Goal: Task Accomplishment & Management: Complete application form

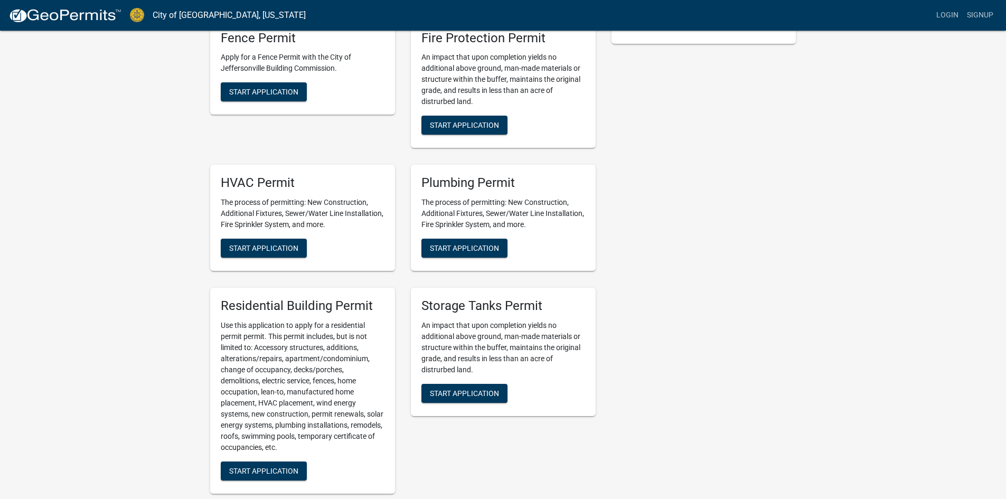
scroll to position [317, 0]
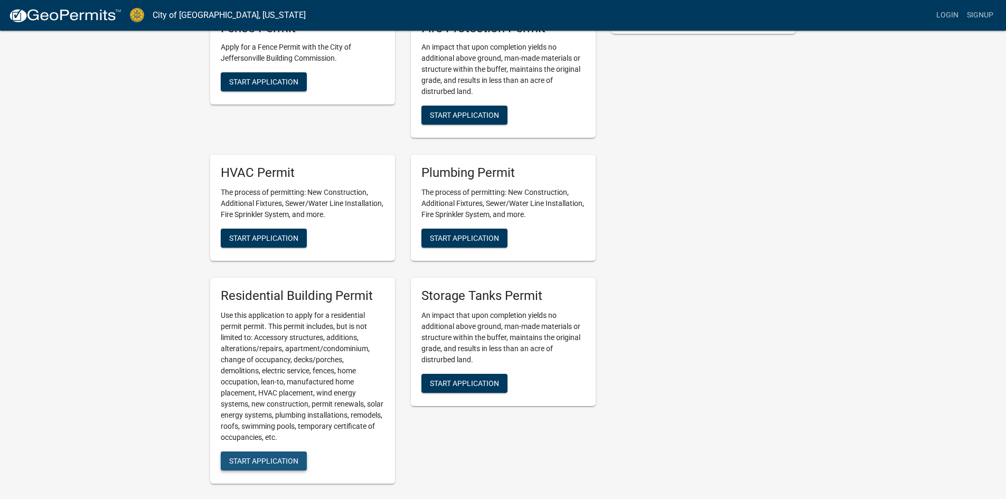
click at [276, 460] on span "Start Application" at bounding box center [263, 460] width 69 height 8
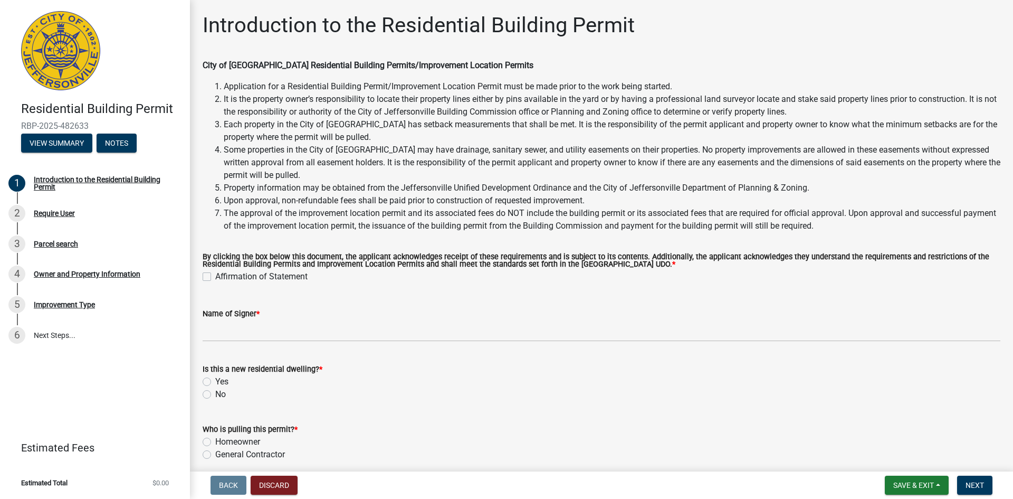
click at [215, 276] on label "Affirmation of Statement" at bounding box center [261, 276] width 92 height 13
click at [215, 276] on input "Affirmation of Statement" at bounding box center [218, 273] width 7 height 7
checkbox input "true"
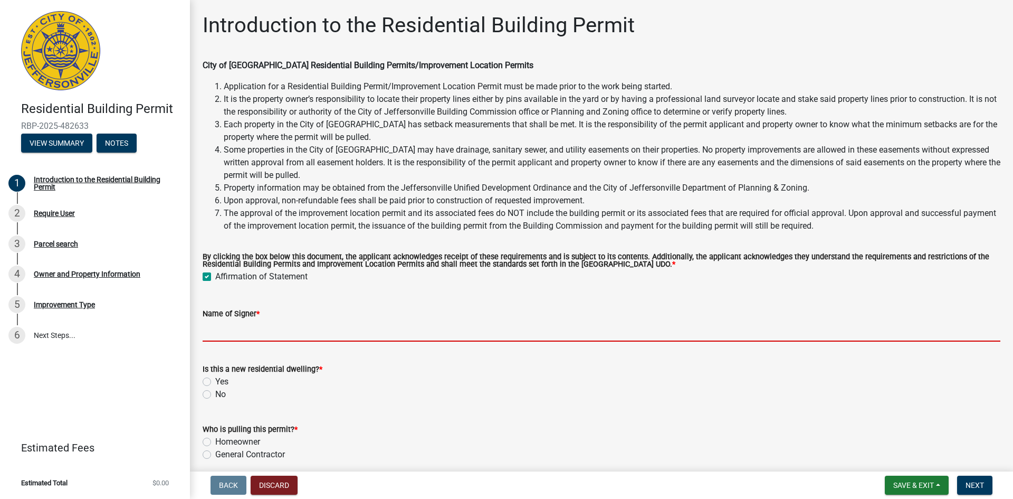
click at [233, 330] on input "Name of Signer *" at bounding box center [602, 331] width 798 height 22
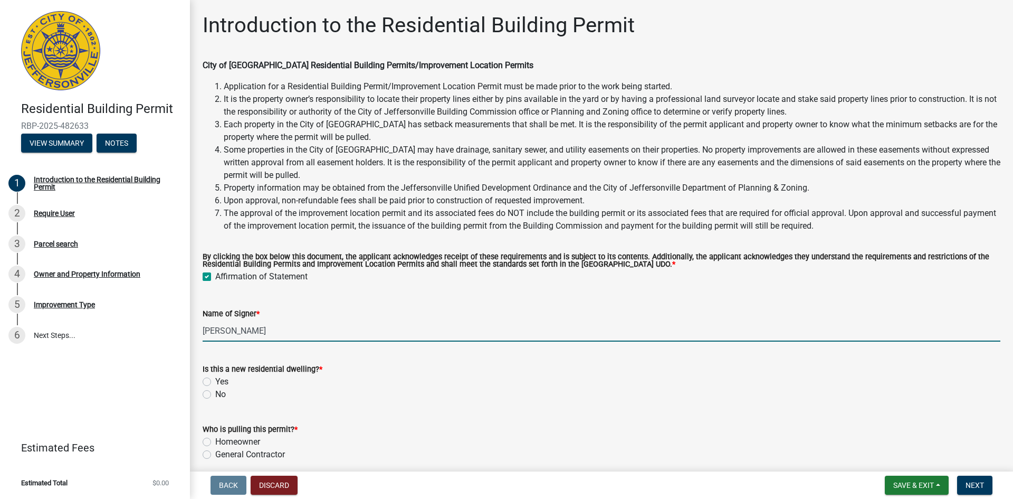
scroll to position [45, 0]
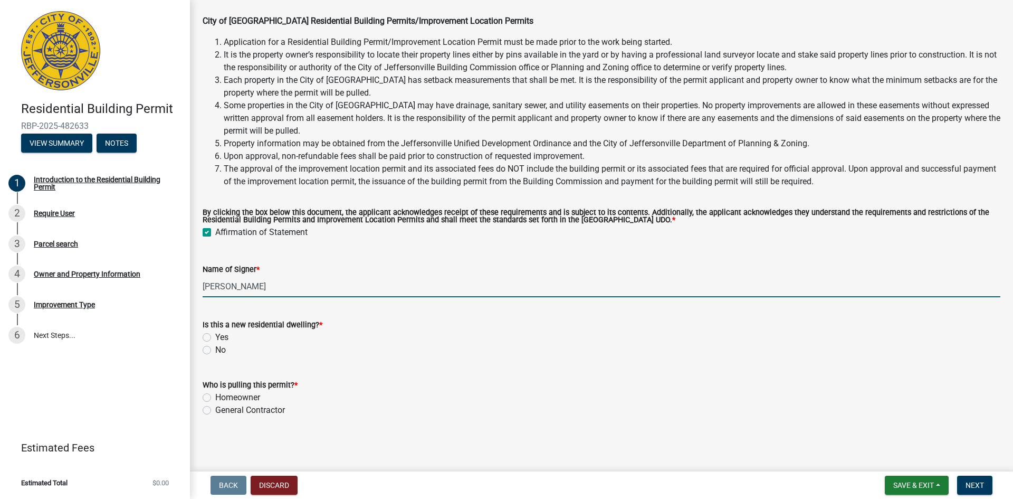
type input "[PERSON_NAME]"
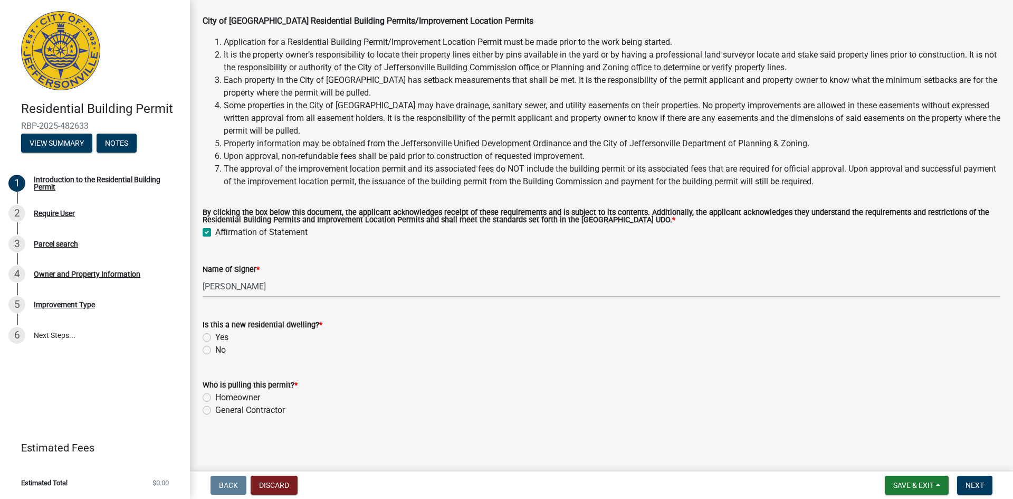
click at [215, 350] on label "No" at bounding box center [220, 350] width 11 height 13
click at [215, 350] on input "No" at bounding box center [218, 347] width 7 height 7
radio input "true"
click at [215, 397] on label "Homeowner" at bounding box center [237, 397] width 45 height 13
click at [215, 397] on input "Homeowner" at bounding box center [218, 394] width 7 height 7
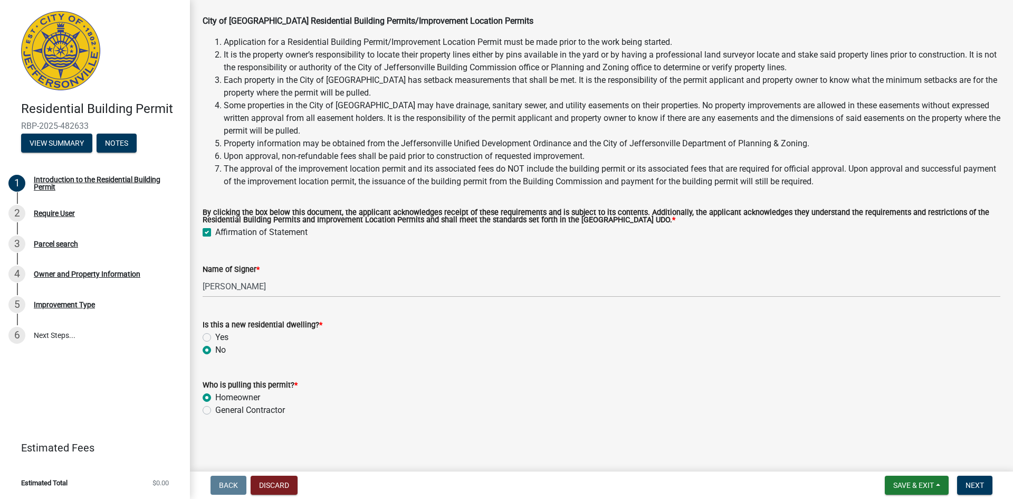
radio input "true"
click at [976, 479] on button "Next" at bounding box center [974, 485] width 35 height 19
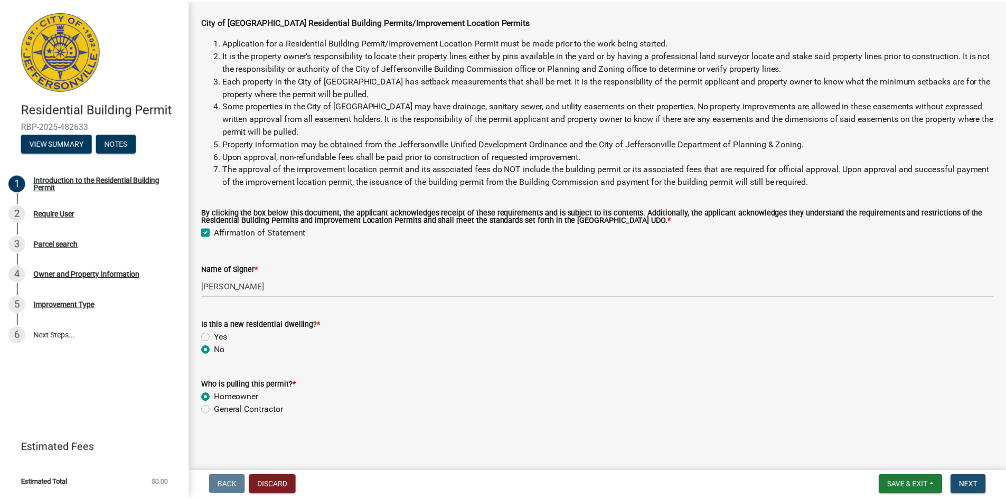
scroll to position [0, 0]
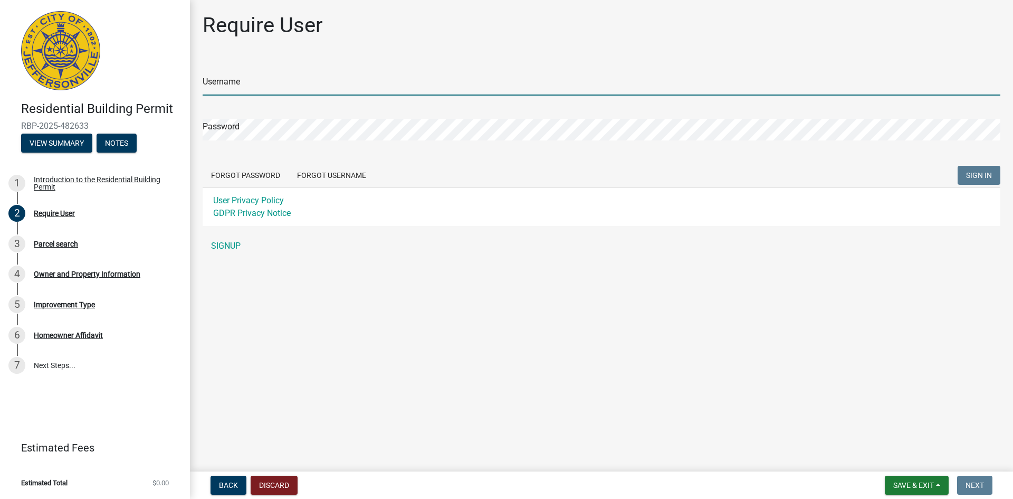
click at [238, 87] on input "Username" at bounding box center [602, 85] width 798 height 22
type input "HBrock"
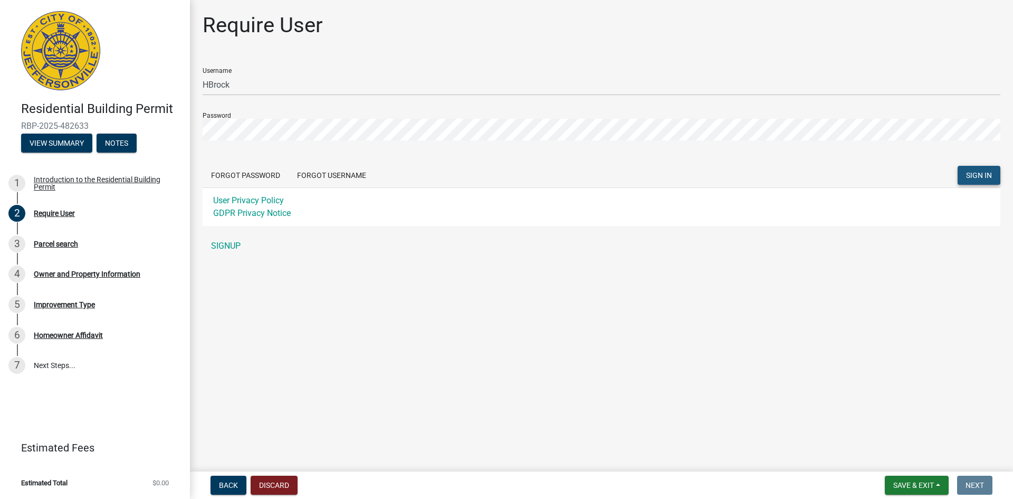
click at [977, 174] on span "SIGN IN" at bounding box center [979, 175] width 26 height 8
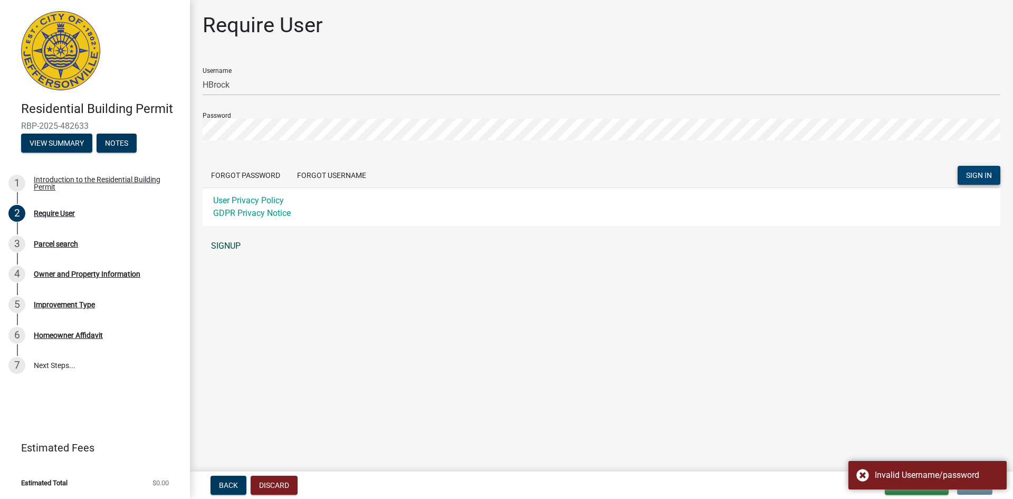
click at [230, 245] on link "SIGNUP" at bounding box center [602, 245] width 798 height 21
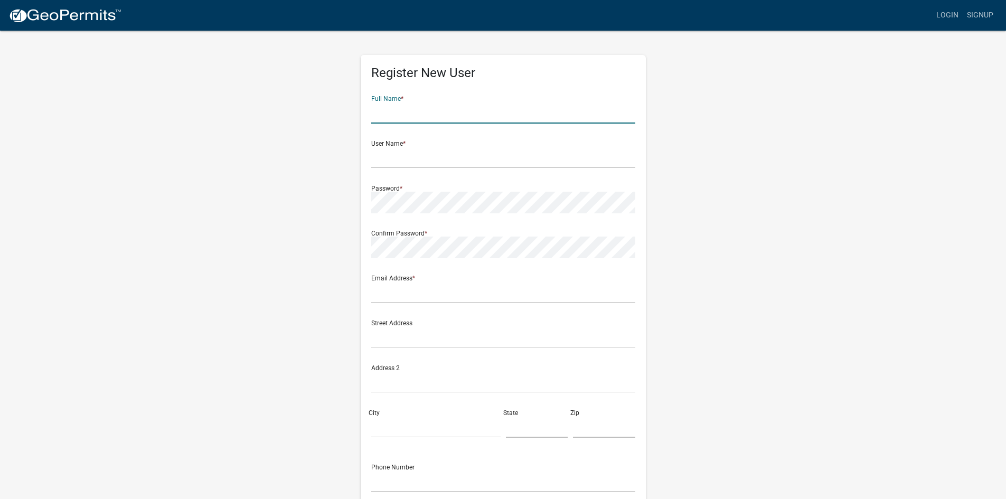
click at [403, 108] on input "text" at bounding box center [503, 113] width 264 height 22
type input "[PERSON_NAME]"
type input "[EMAIL_ADDRESS][DOMAIN_NAME]"
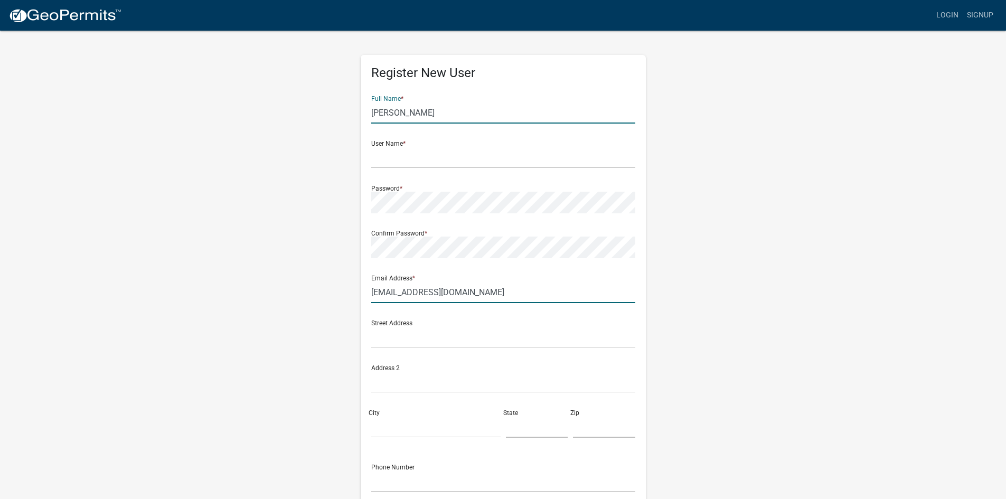
type input "[STREET_ADDRESS]"
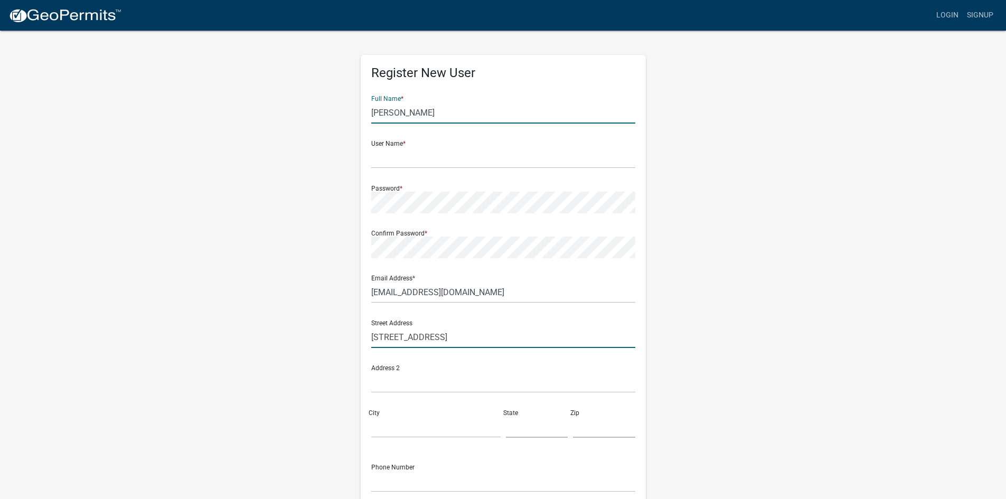
type input "jeffersonville"
type input "Indiana"
type input "47130"
type input "5023101699"
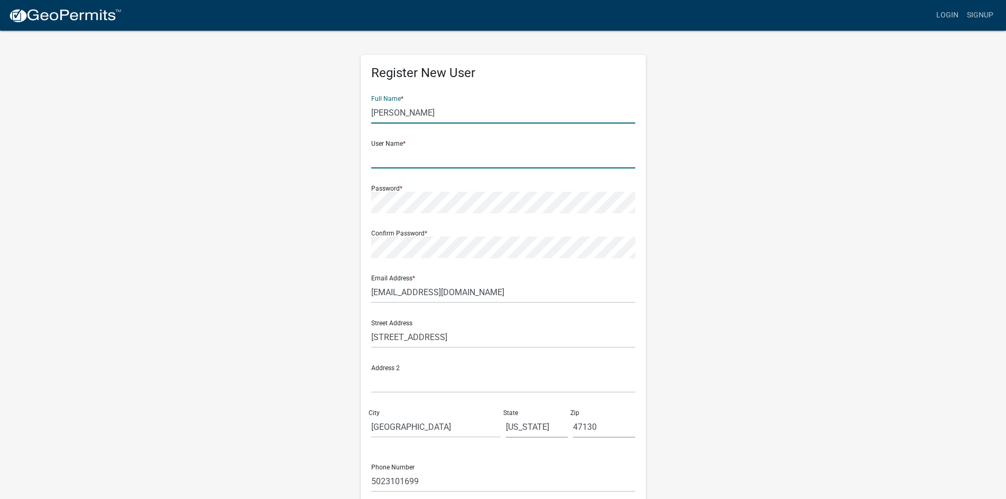
click at [391, 160] on input "text" at bounding box center [503, 158] width 264 height 22
type input "hbrock"
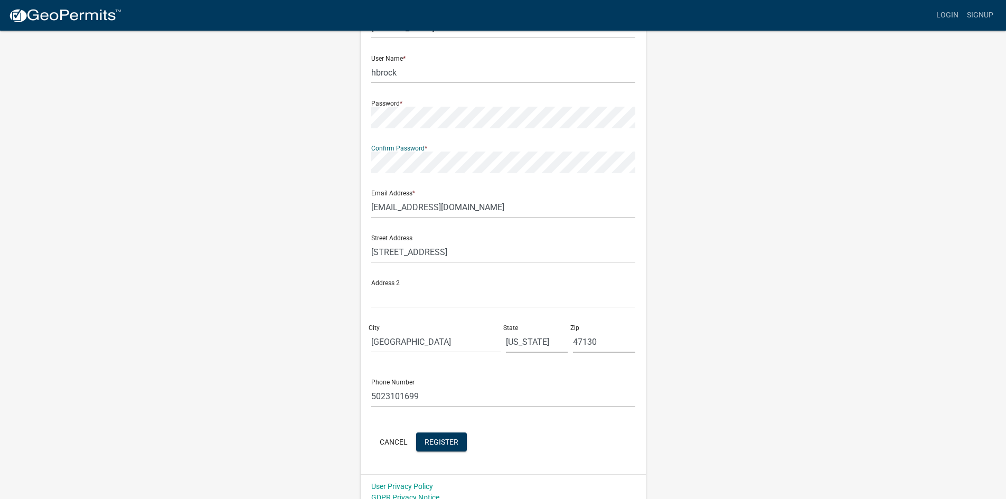
scroll to position [96, 0]
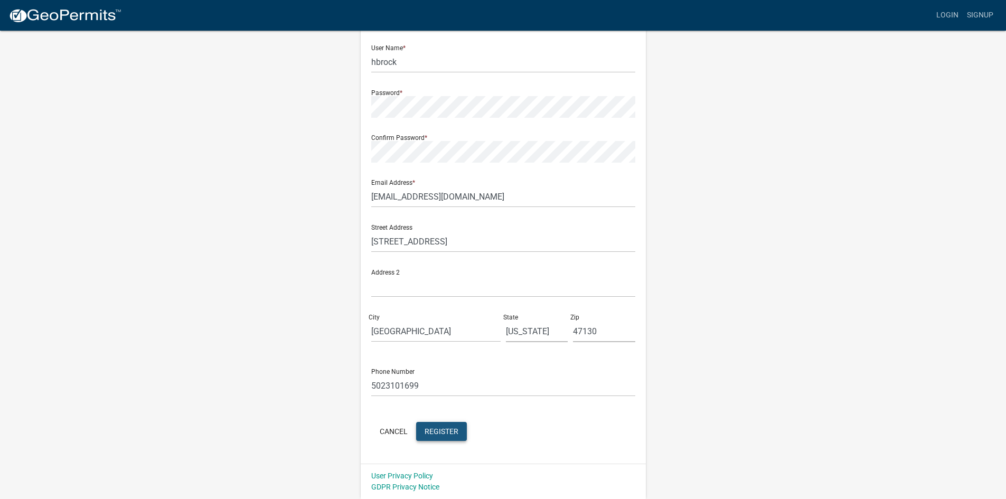
click at [425, 429] on span "Register" at bounding box center [441, 430] width 34 height 8
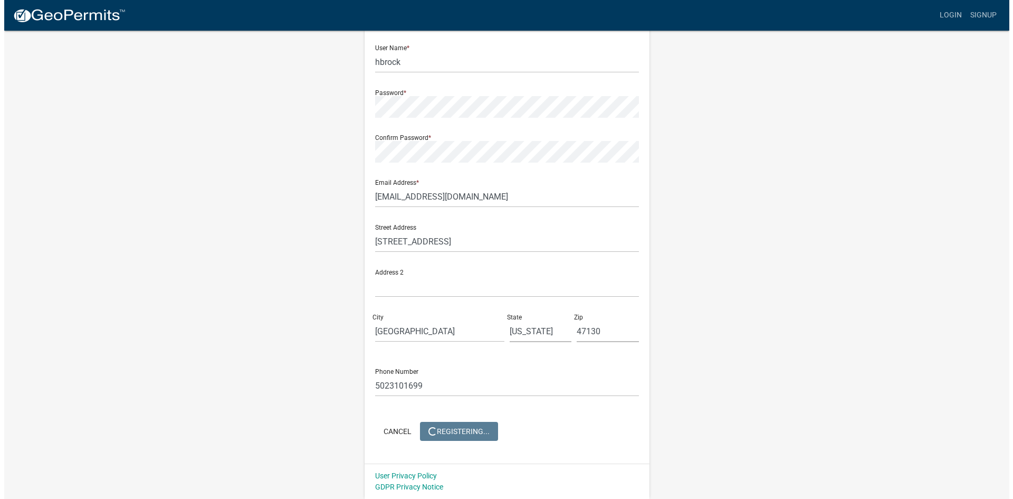
scroll to position [0, 0]
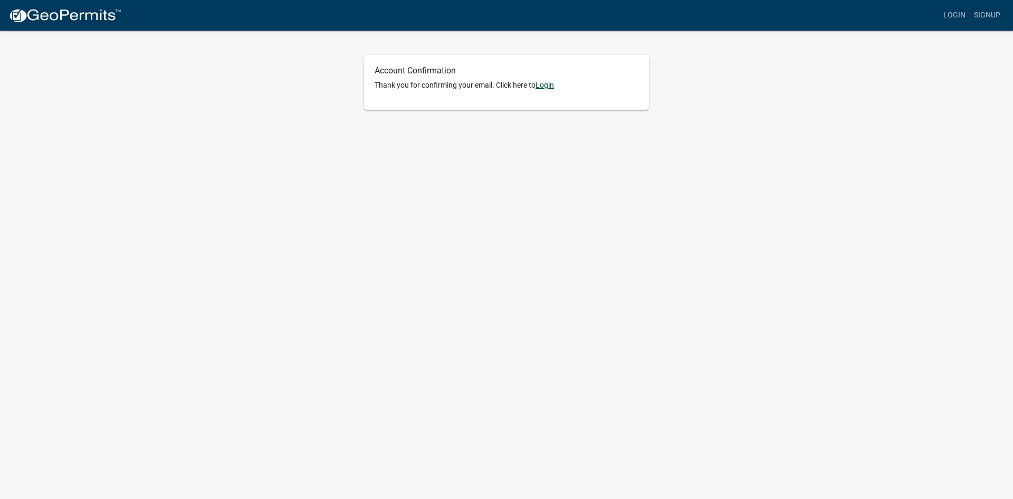
click at [547, 87] on link "Login" at bounding box center [545, 85] width 18 height 8
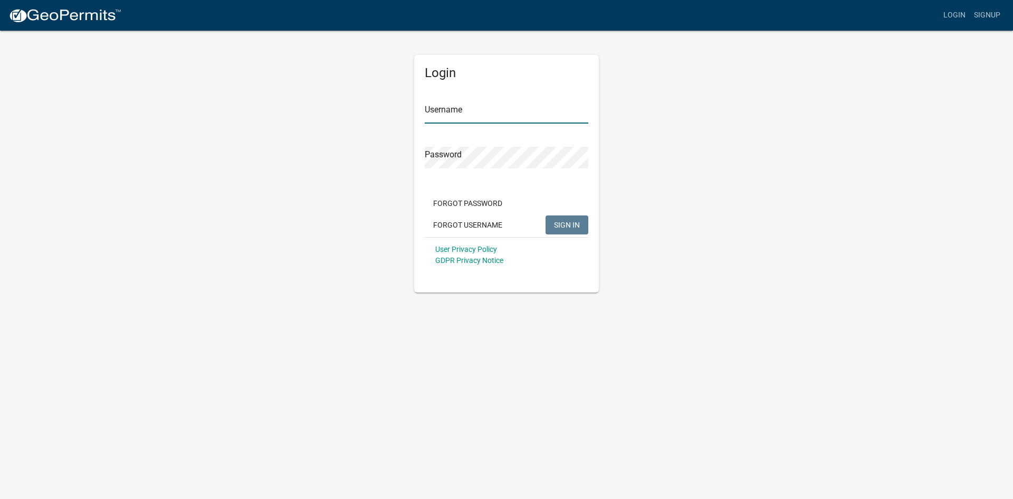
type input "hbrock"
click at [562, 226] on span "SIGN IN" at bounding box center [567, 224] width 26 height 8
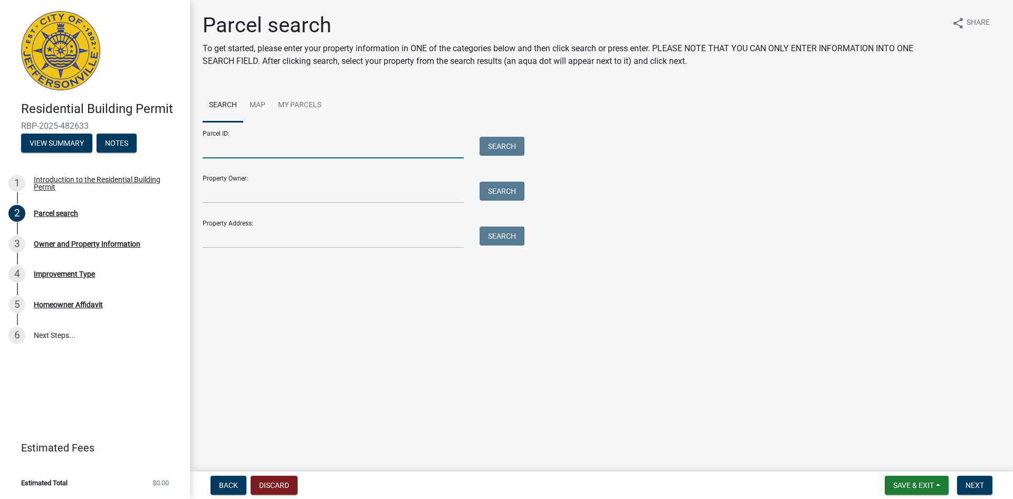
click at [239, 150] on input "Parcel ID:" at bounding box center [333, 148] width 261 height 22
click at [241, 192] on input "Property Owner:" at bounding box center [333, 193] width 261 height 22
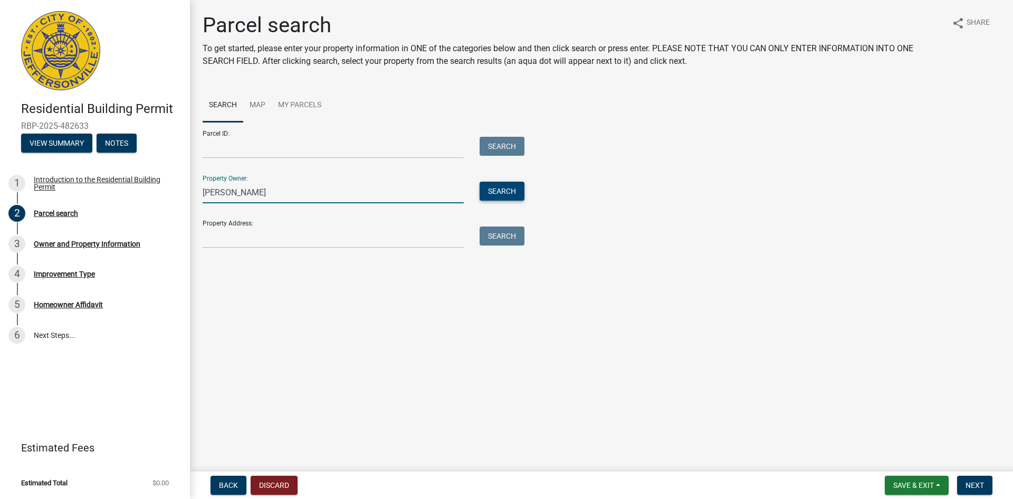
type input "[PERSON_NAME]"
click at [497, 192] on button "Search" at bounding box center [502, 191] width 45 height 19
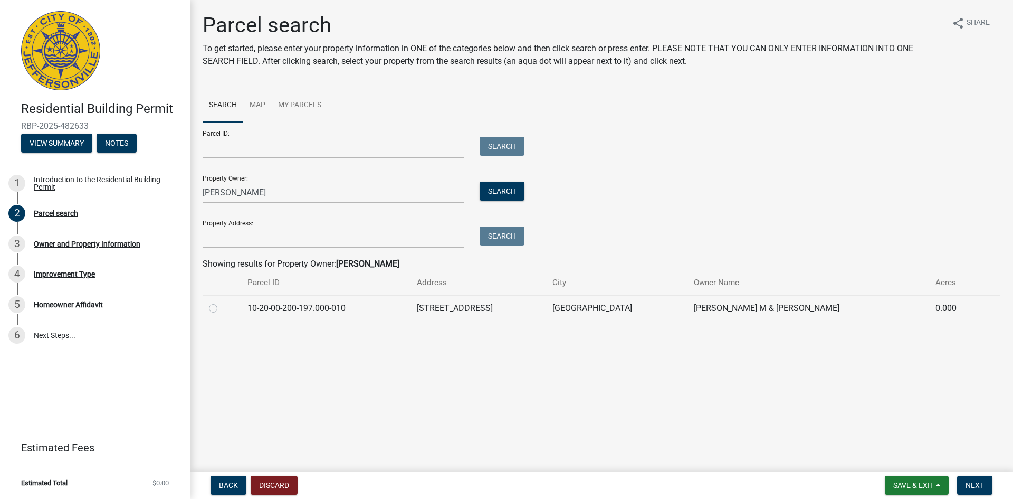
click at [222, 302] on label at bounding box center [222, 302] width 0 height 0
click at [222, 306] on input "radio" at bounding box center [225, 305] width 7 height 7
radio input "true"
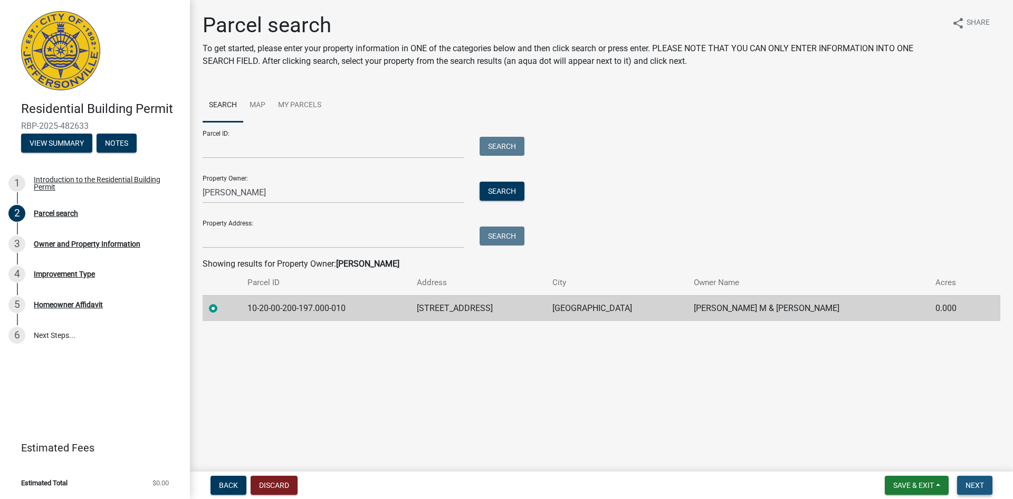
click at [963, 485] on button "Next" at bounding box center [974, 485] width 35 height 19
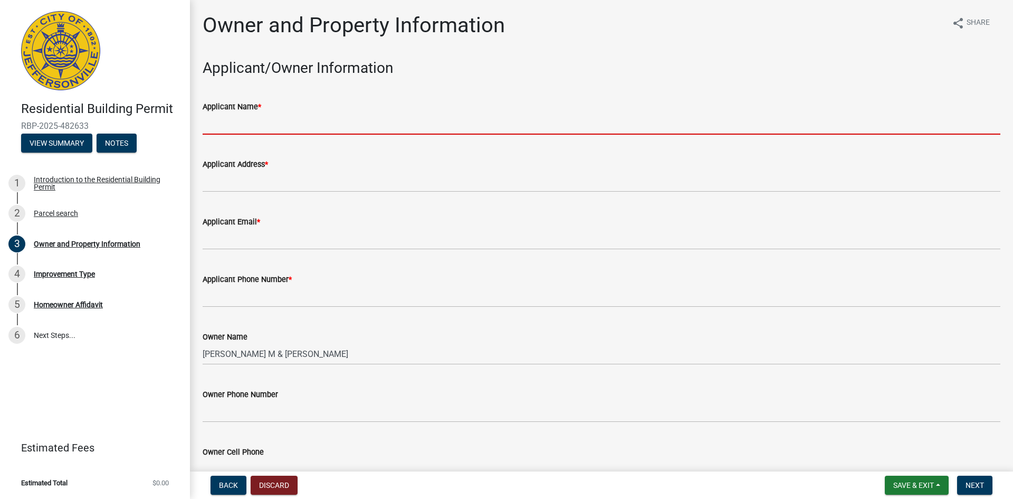
click at [231, 123] on input "Applicant Name *" at bounding box center [602, 124] width 798 height 22
type input "[PERSON_NAME]"
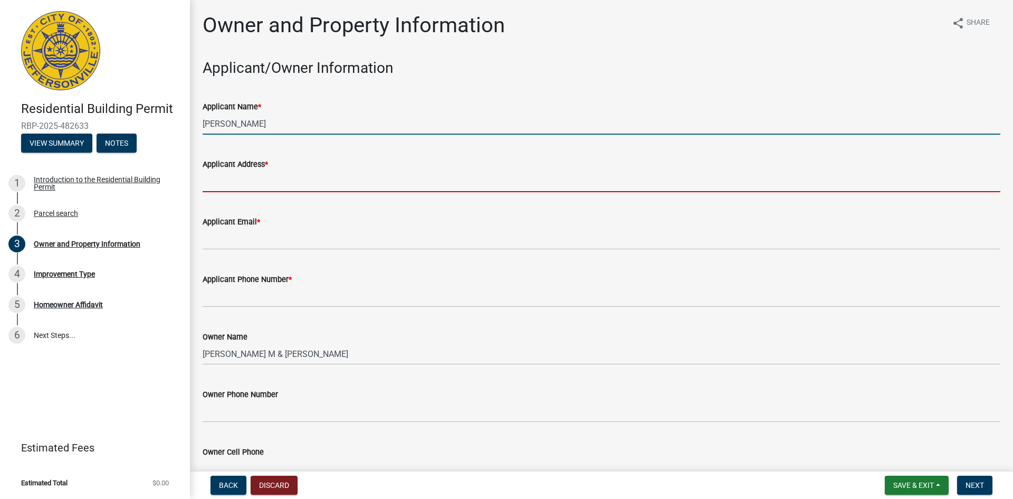
type input "[STREET_ADDRESS]"
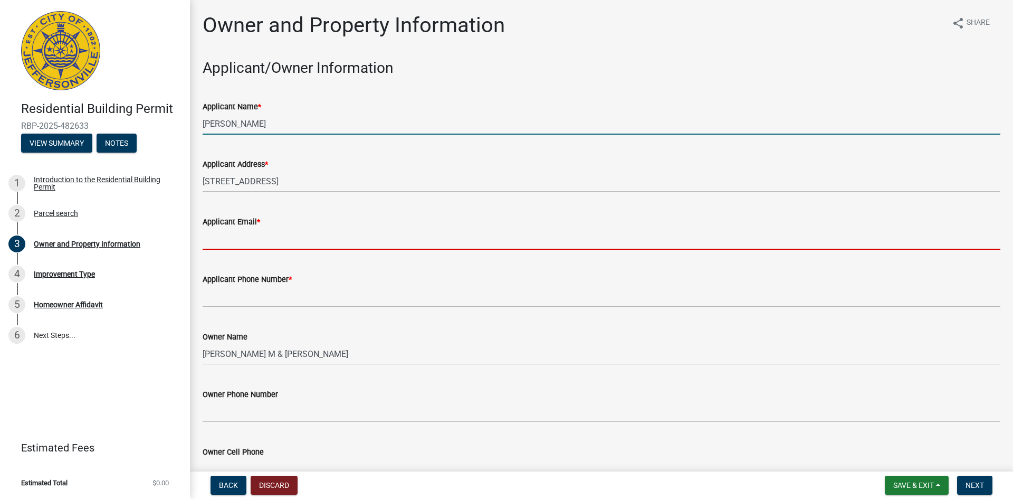
type input "[EMAIL_ADDRESS][DOMAIN_NAME]"
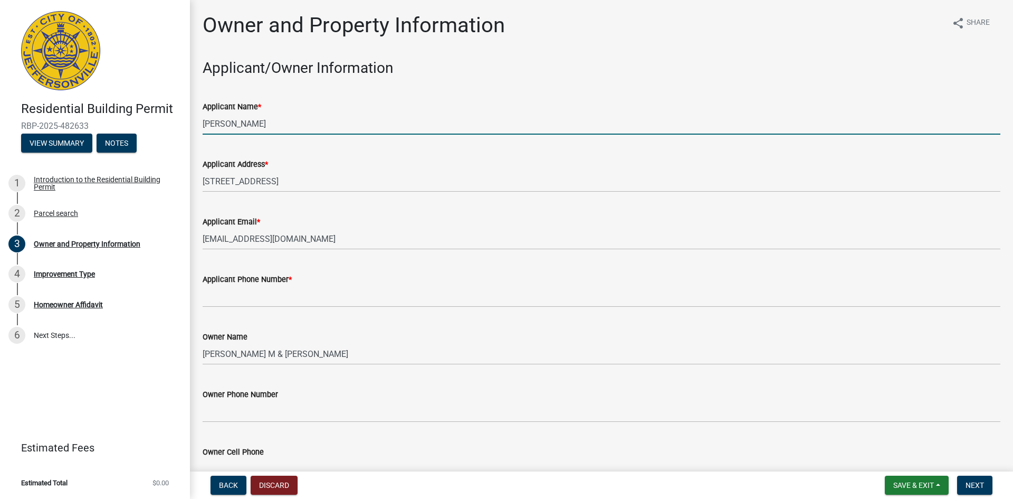
type input "5023101699"
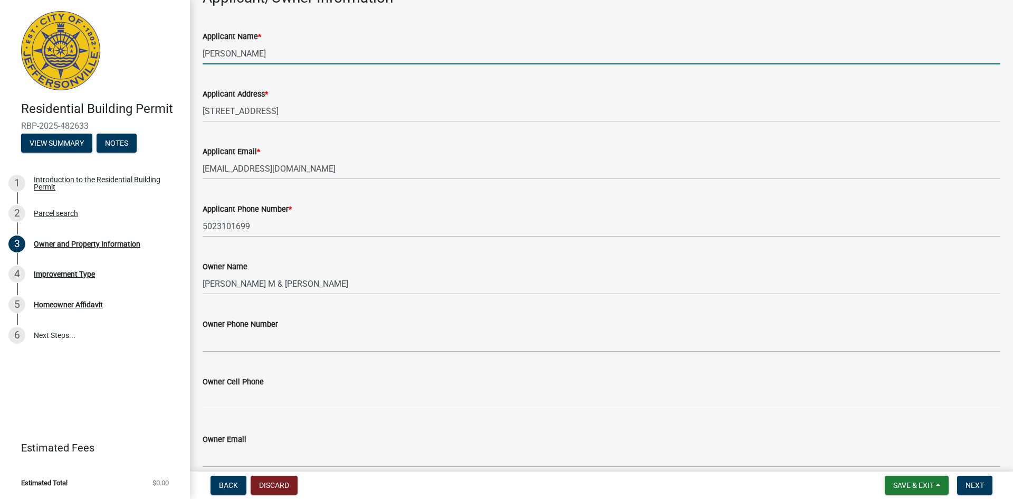
scroll to position [106, 0]
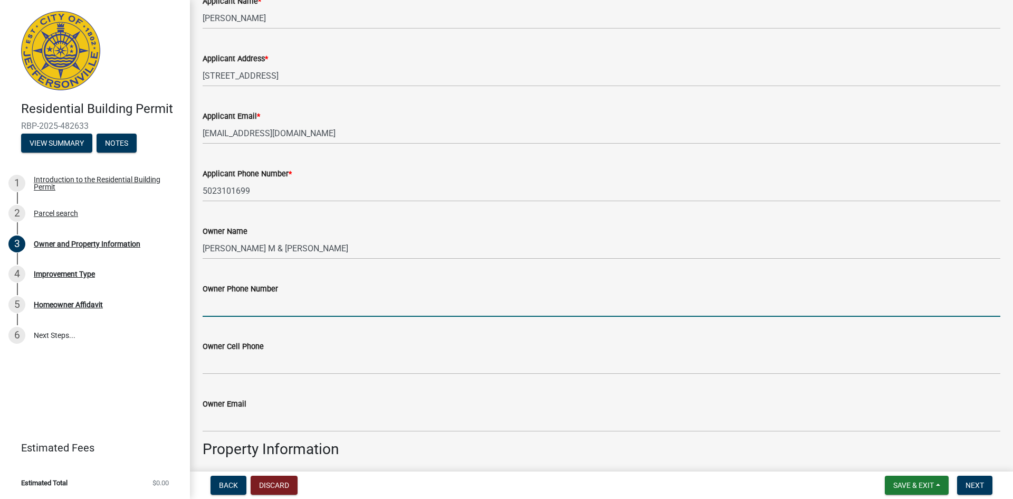
click at [219, 309] on input "Owner Phone Number" at bounding box center [602, 306] width 798 height 22
type input "5023101699"
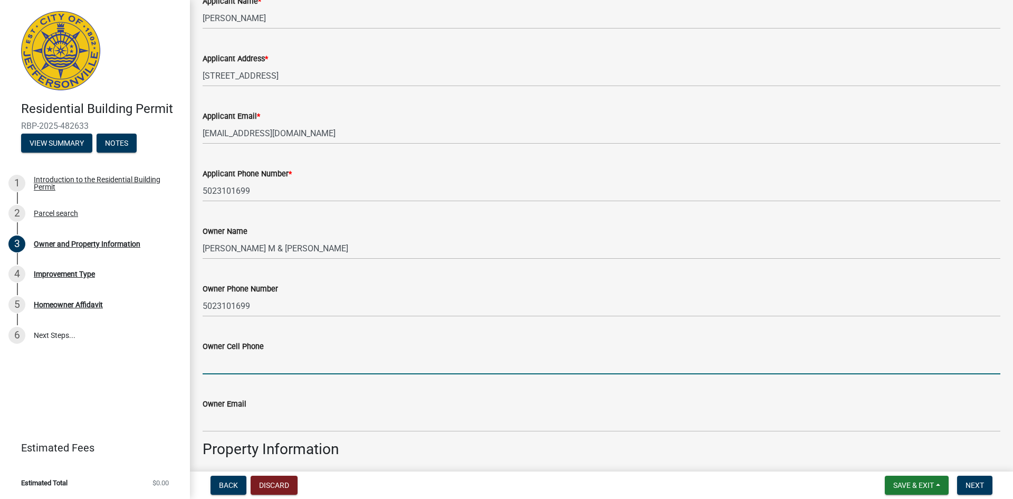
click at [234, 361] on input "Owner Cell Phone" at bounding box center [602, 364] width 798 height 22
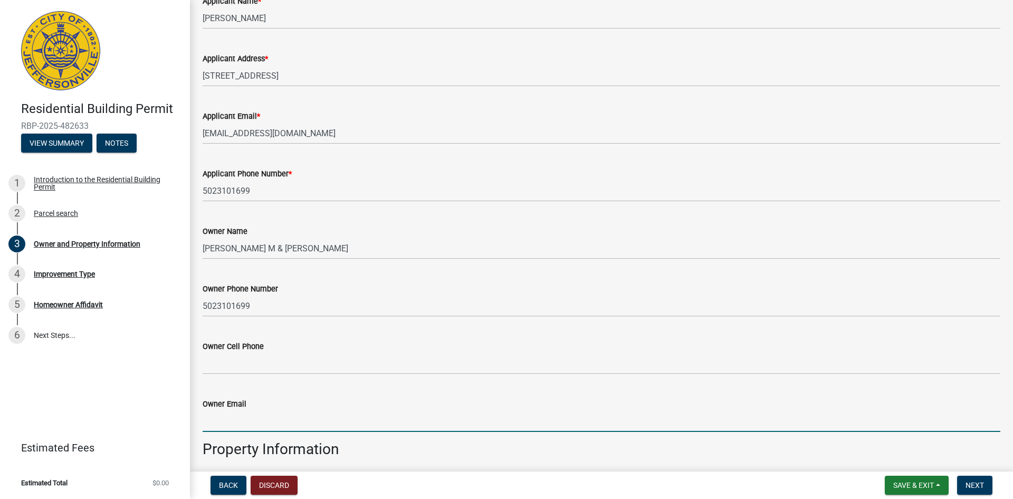
click at [226, 417] on input "Owner Email" at bounding box center [602, 421] width 798 height 22
type input "[EMAIL_ADDRESS][DOMAIN_NAME]"
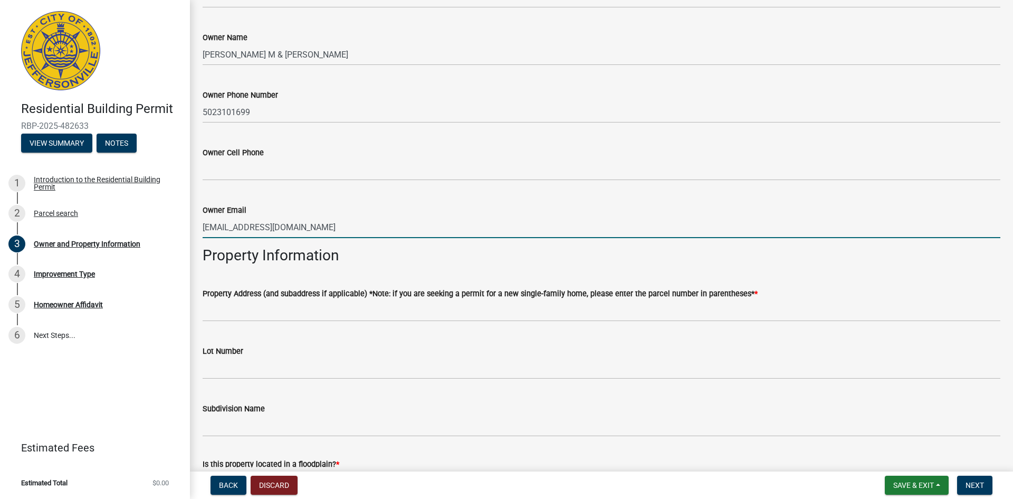
scroll to position [317, 0]
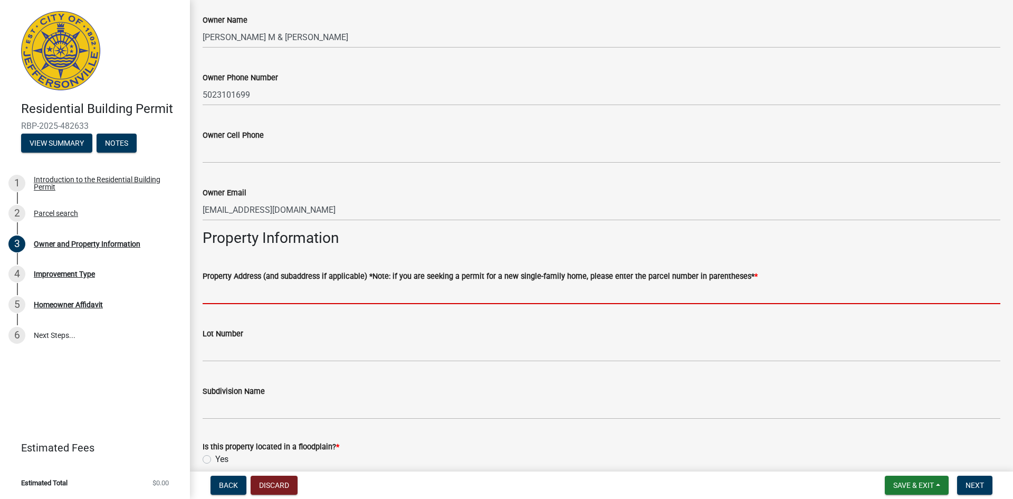
click at [253, 291] on input "Property Address (and subaddress if applicable) *Note: if you are seeking a per…" at bounding box center [602, 293] width 798 height 22
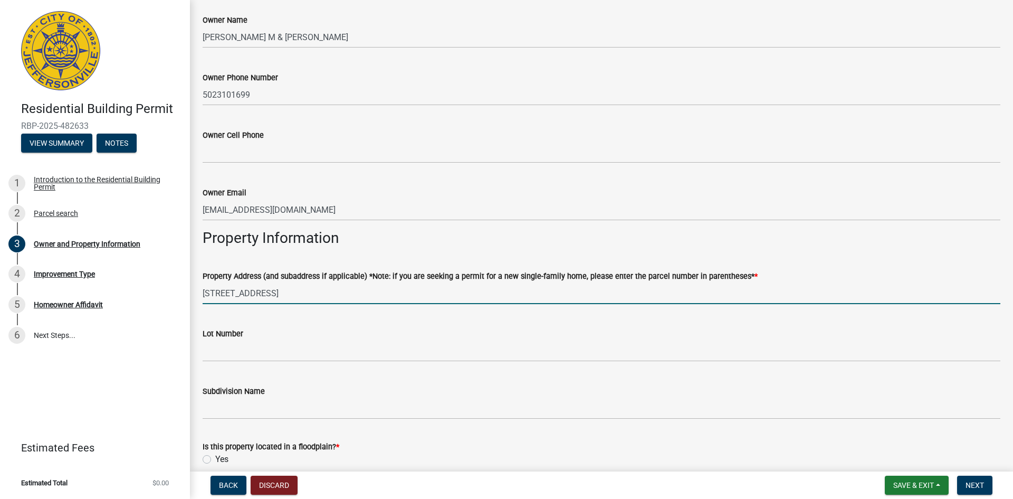
type input "[STREET_ADDRESS]"
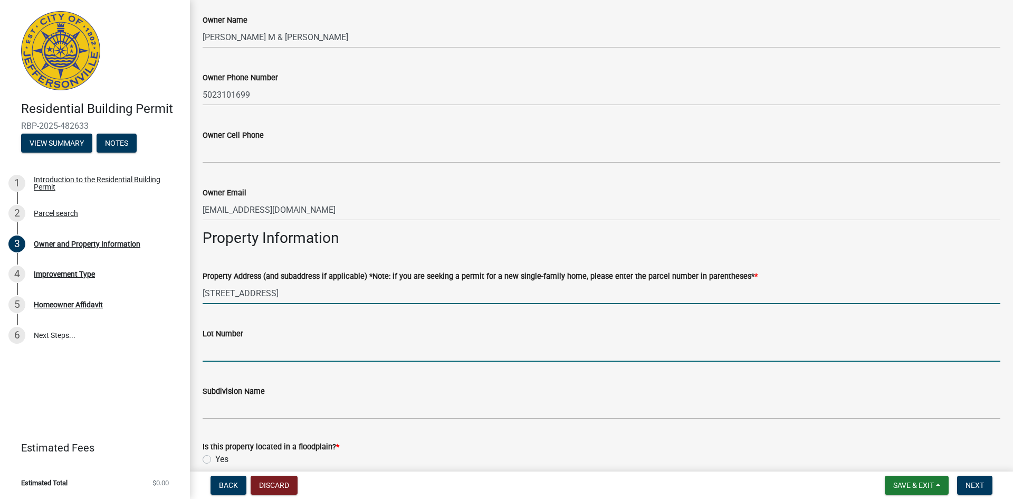
click at [214, 344] on input "Lot Number" at bounding box center [602, 351] width 798 height 22
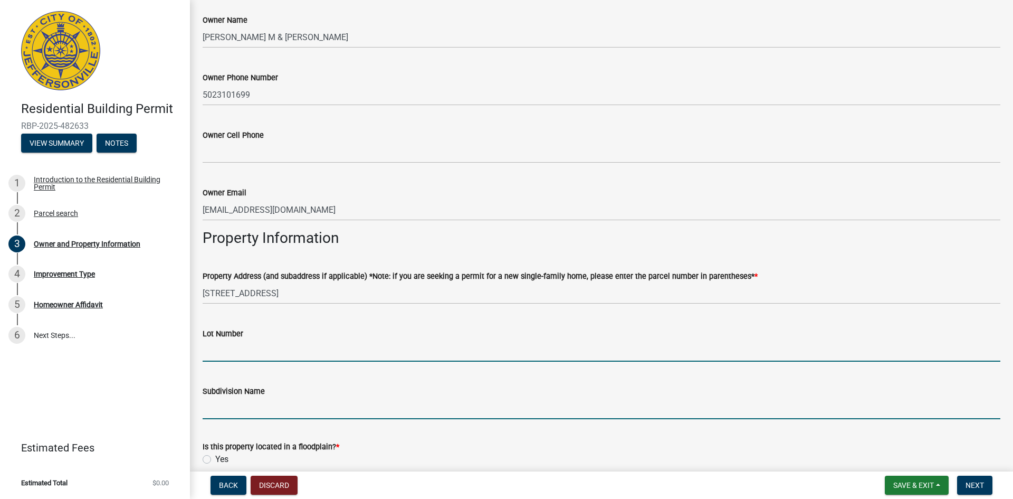
click at [243, 407] on input "Subdivision Name" at bounding box center [602, 408] width 798 height 22
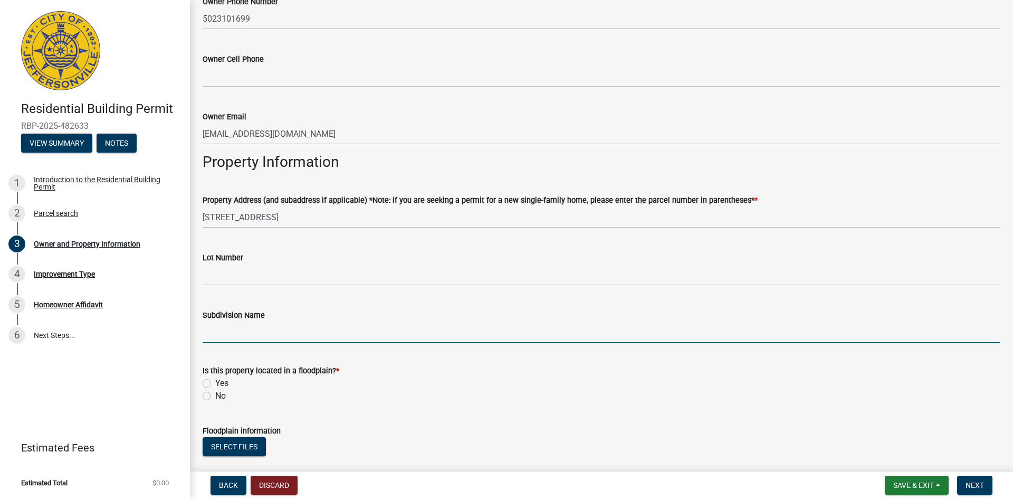
scroll to position [422, 0]
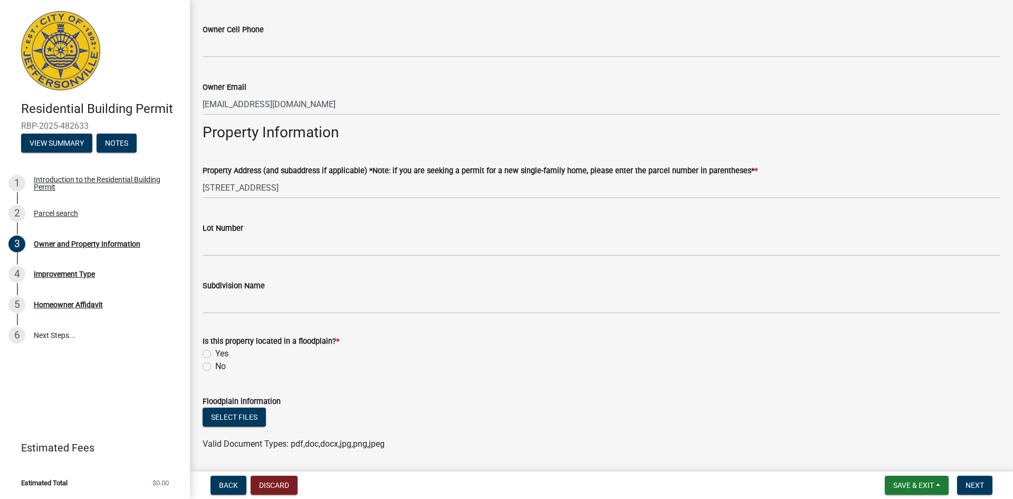
click at [215, 364] on label "No" at bounding box center [220, 366] width 11 height 13
click at [215, 364] on input "No" at bounding box center [218, 363] width 7 height 7
radio input "true"
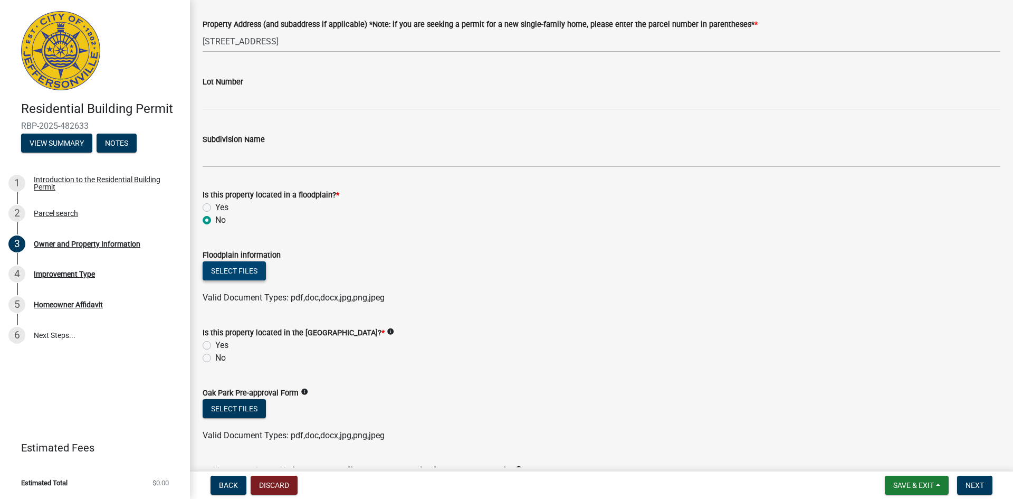
scroll to position [581, 0]
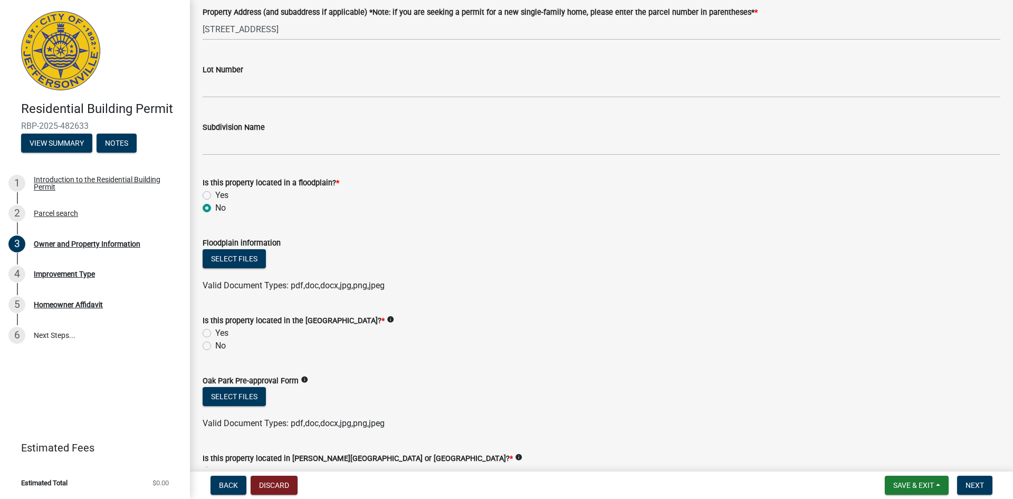
click at [215, 345] on label "No" at bounding box center [220, 345] width 11 height 13
click at [215, 345] on input "No" at bounding box center [218, 342] width 7 height 7
radio input "true"
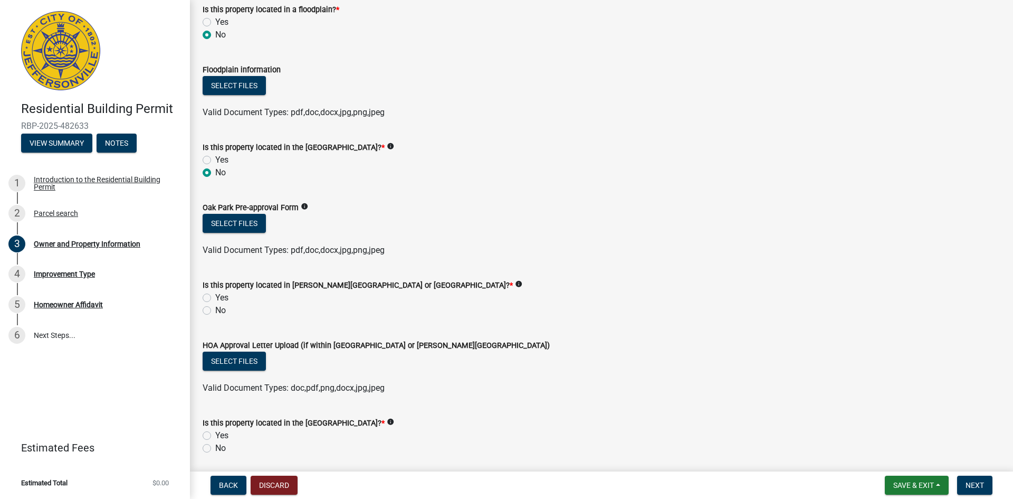
scroll to position [792, 0]
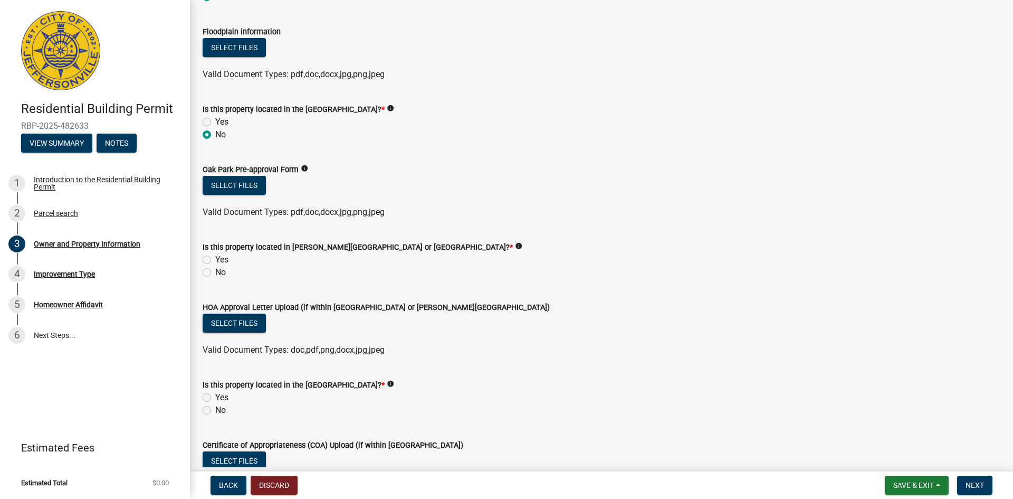
click at [215, 274] on label "No" at bounding box center [220, 272] width 11 height 13
click at [215, 273] on input "No" at bounding box center [218, 269] width 7 height 7
radio input "true"
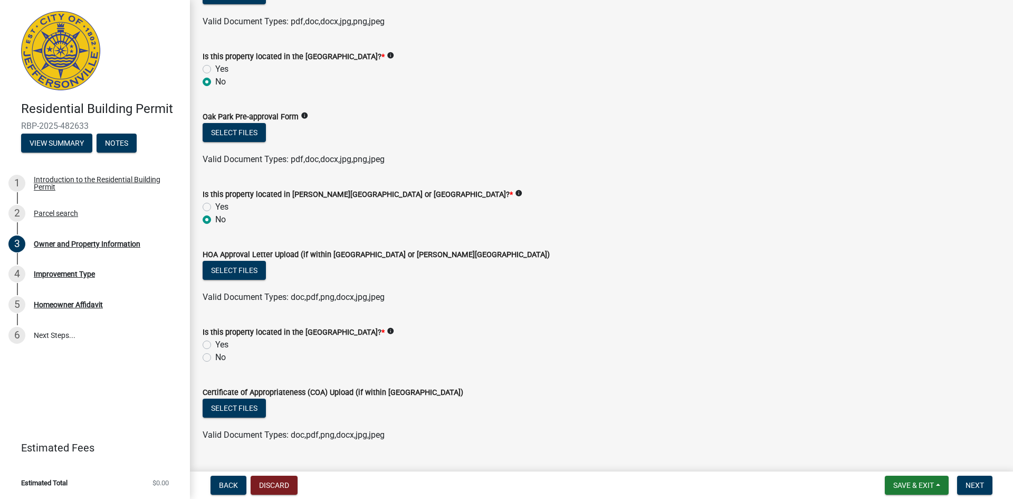
click at [387, 330] on icon "info" at bounding box center [390, 330] width 7 height 7
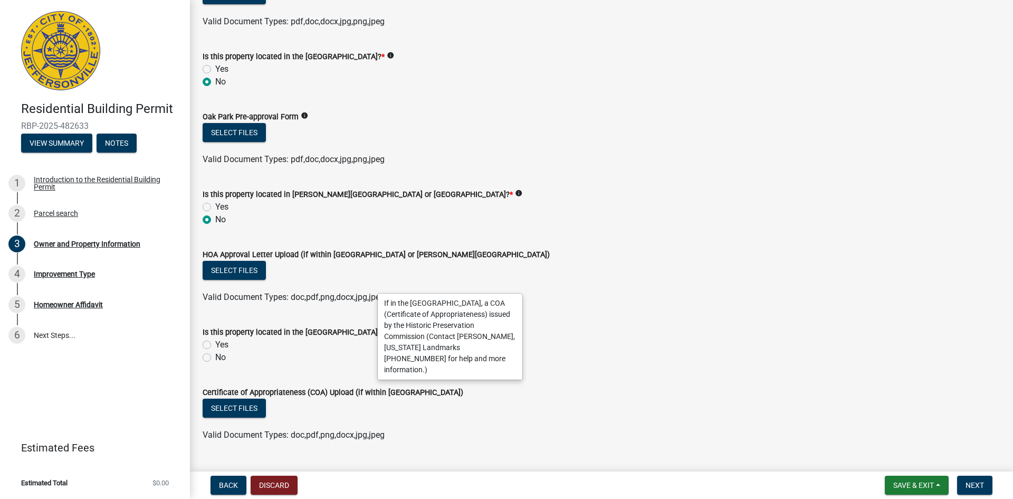
click at [215, 356] on label "No" at bounding box center [220, 357] width 11 height 13
click at [215, 356] on input "No" at bounding box center [218, 354] width 7 height 7
radio input "true"
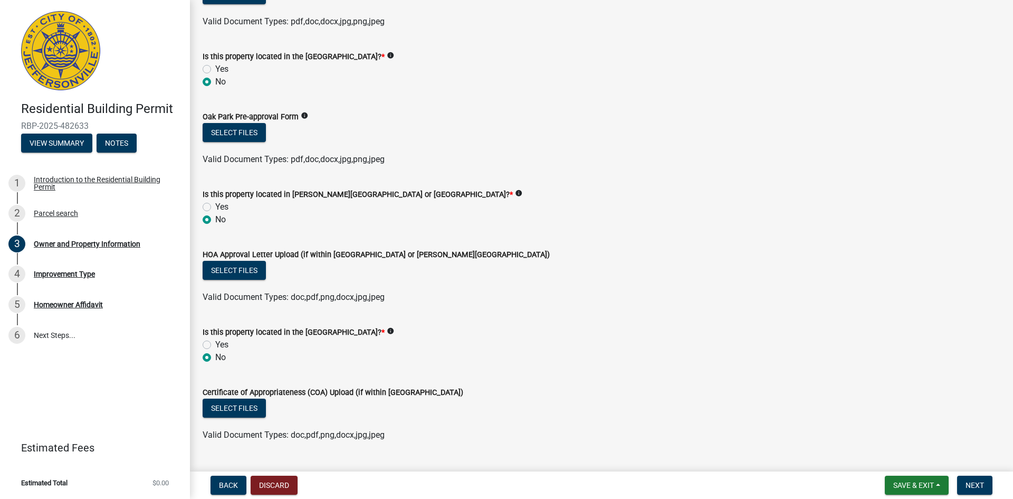
scroll to position [869, 0]
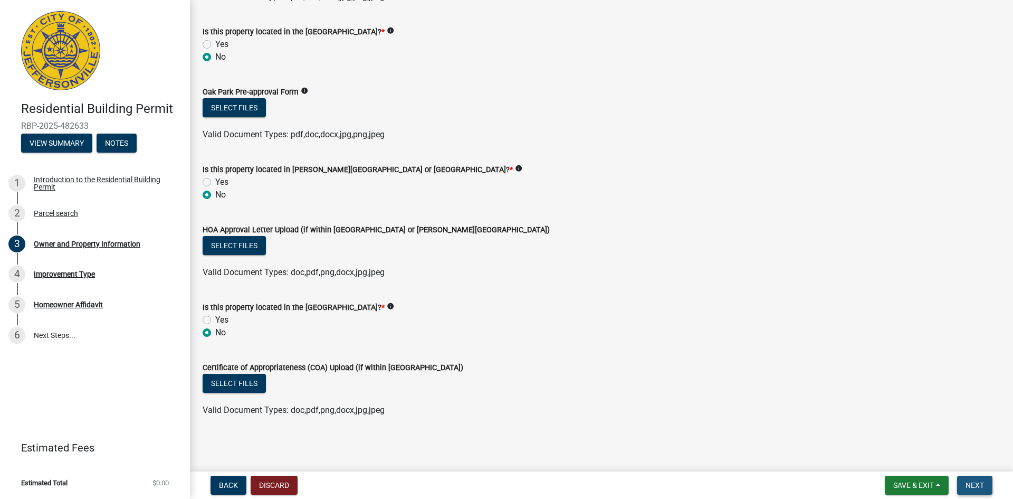
click at [979, 483] on span "Next" at bounding box center [975, 485] width 18 height 8
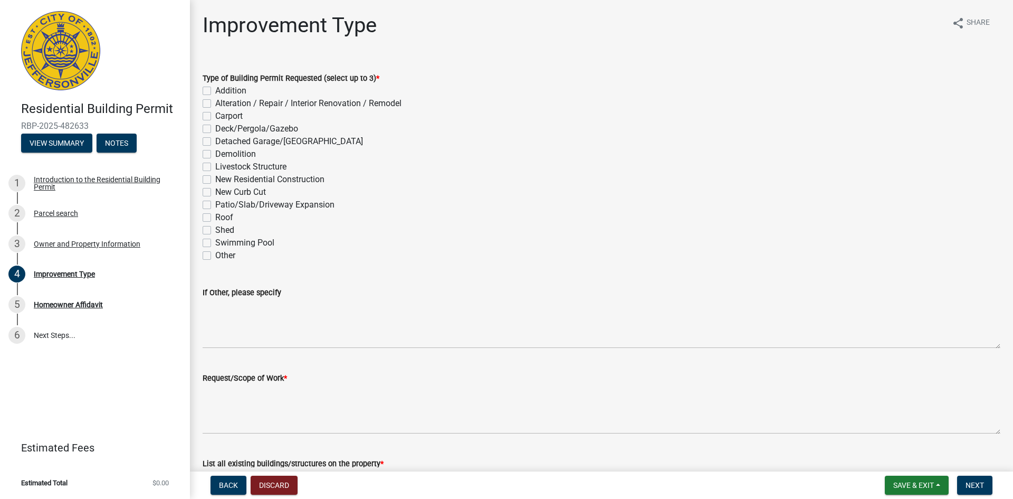
click at [215, 255] on label "Other" at bounding box center [225, 255] width 20 height 13
click at [215, 255] on input "Other" at bounding box center [218, 252] width 7 height 7
checkbox input "true"
checkbox input "false"
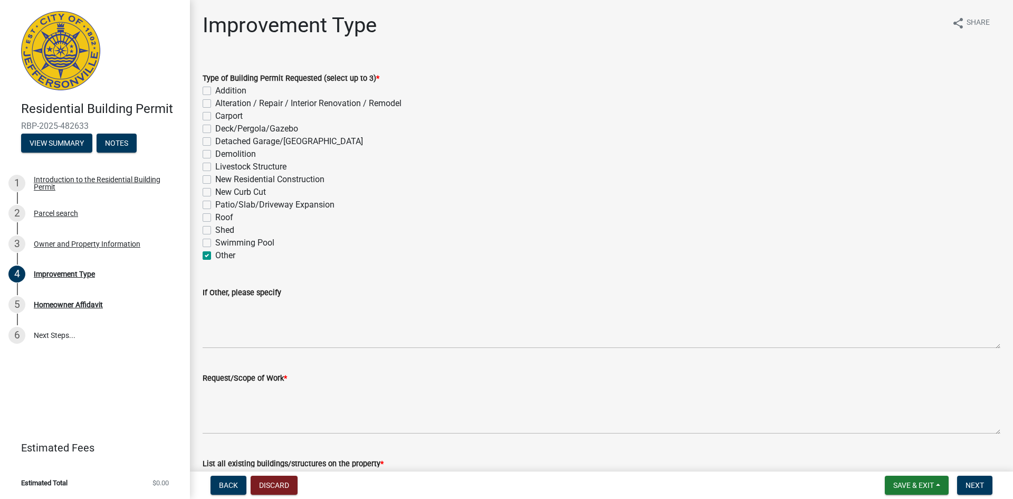
checkbox input "false"
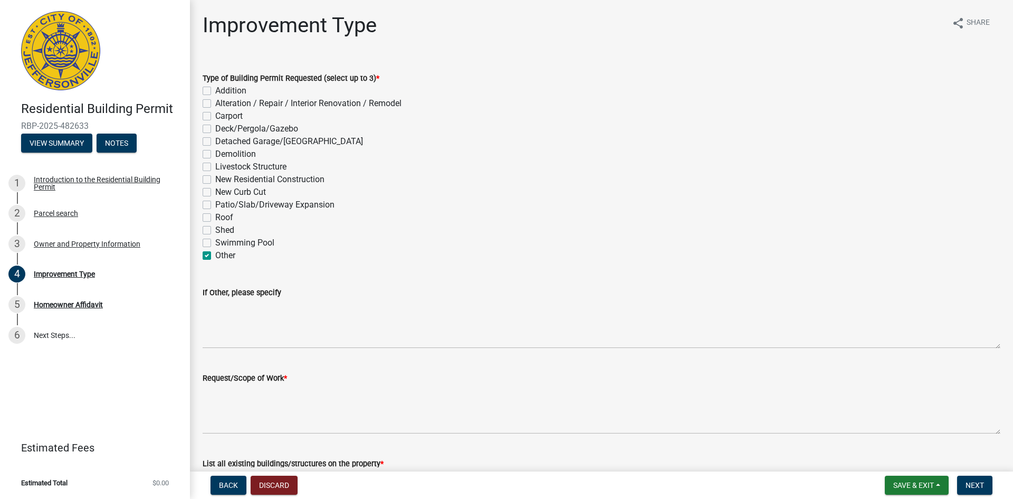
checkbox input "false"
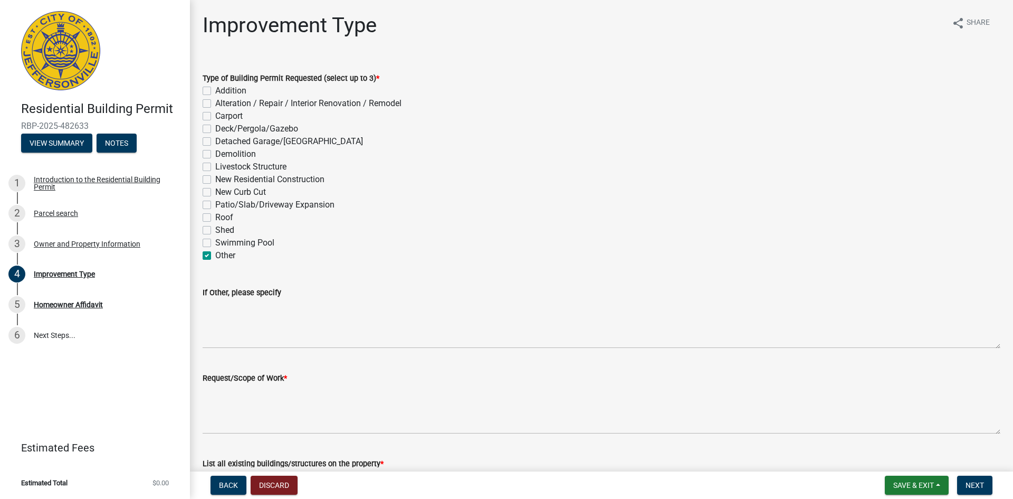
checkbox input "false"
checkbox input "true"
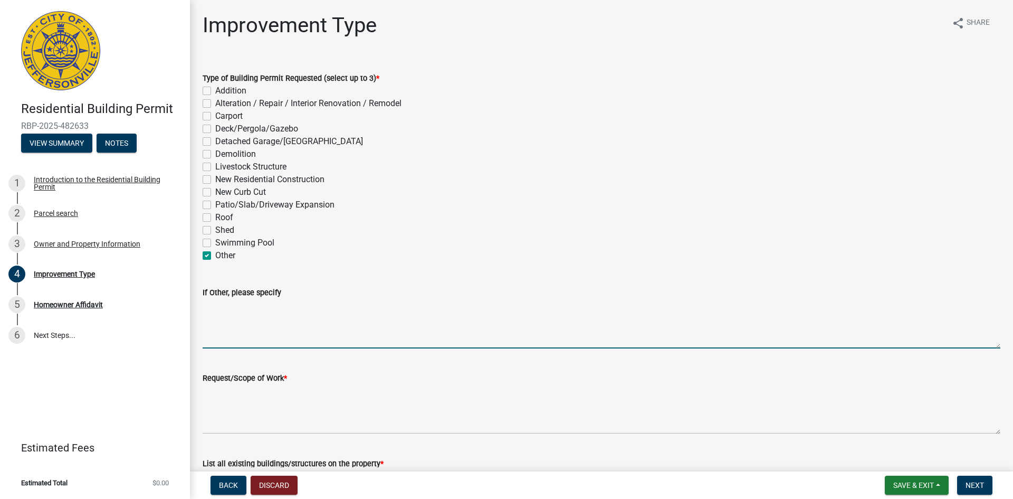
click at [230, 320] on textarea "If Other, please specify" at bounding box center [602, 324] width 798 height 50
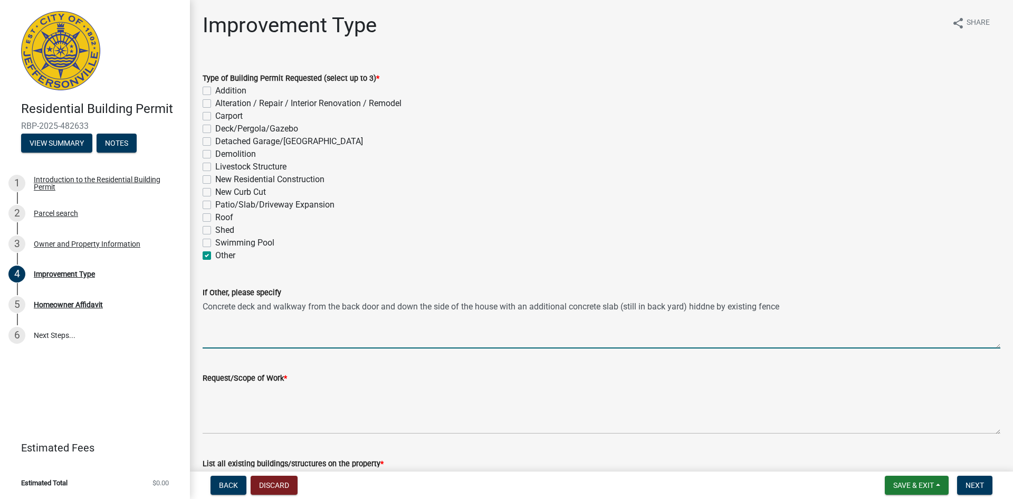
click at [718, 303] on textarea "Concrete deck and walkway from the back door and down the side of the house wit…" at bounding box center [602, 324] width 798 height 50
click at [798, 305] on textarea "Concrete deck and walkway from the back door and down the side of the house wit…" at bounding box center [602, 324] width 798 height 50
type textarea "Concrete deck and walkway from the back door and down the side of the house wit…"
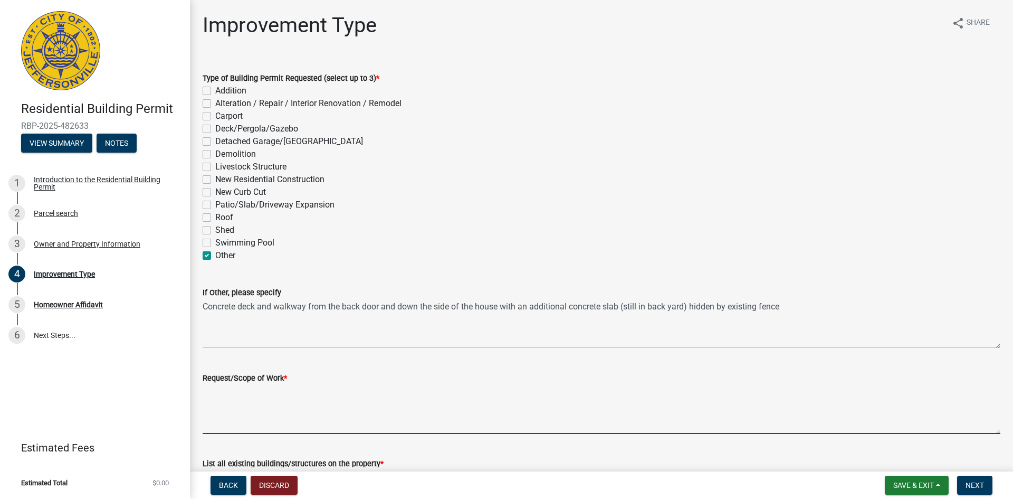
click at [223, 403] on textarea "Request/Scope of Work *" at bounding box center [602, 409] width 798 height 50
click at [287, 377] on span "*" at bounding box center [285, 378] width 3 height 9
click at [287, 384] on textarea "Request/Scope of Work *" at bounding box center [602, 409] width 798 height 50
click at [286, 377] on span "*" at bounding box center [285, 378] width 3 height 9
click at [286, 384] on textarea "Request/Scope of Work *" at bounding box center [602, 409] width 798 height 50
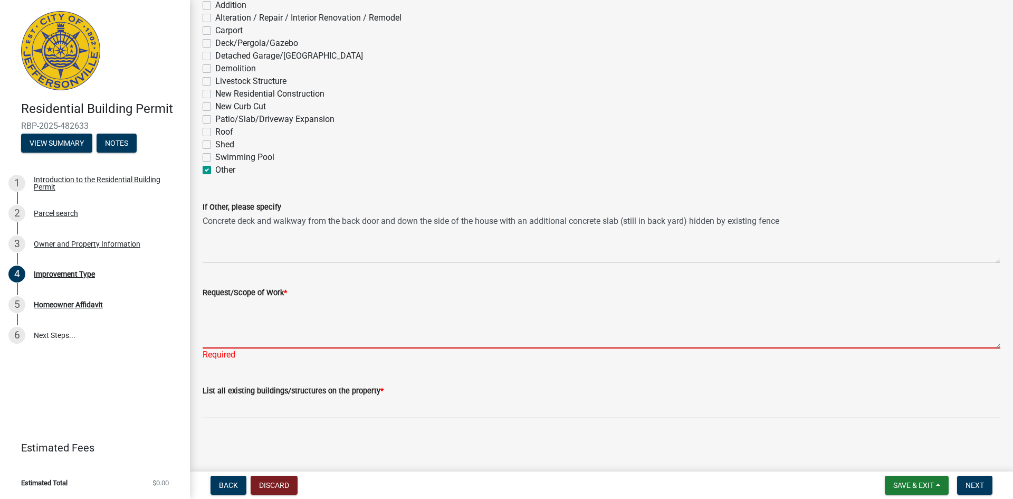
scroll to position [87, 0]
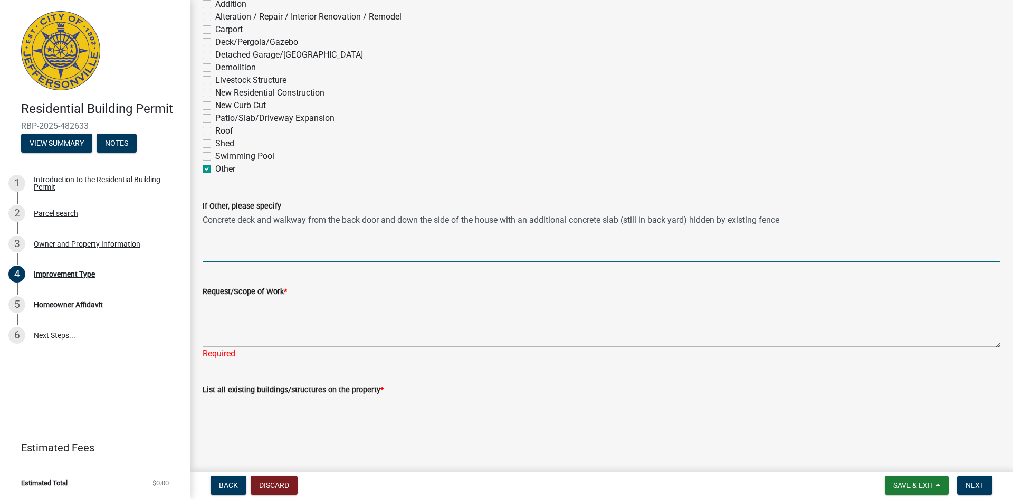
click at [826, 220] on textarea "Concrete deck and walkway from the back door and down the side of the house wit…" at bounding box center [602, 237] width 798 height 50
drag, startPoint x: 786, startPoint y: 220, endPoint x: 201, endPoint y: 219, distance: 585.4
click at [201, 219] on div "If Other, please specify Concrete deck and walkway from the back door and down …" at bounding box center [602, 223] width 814 height 77
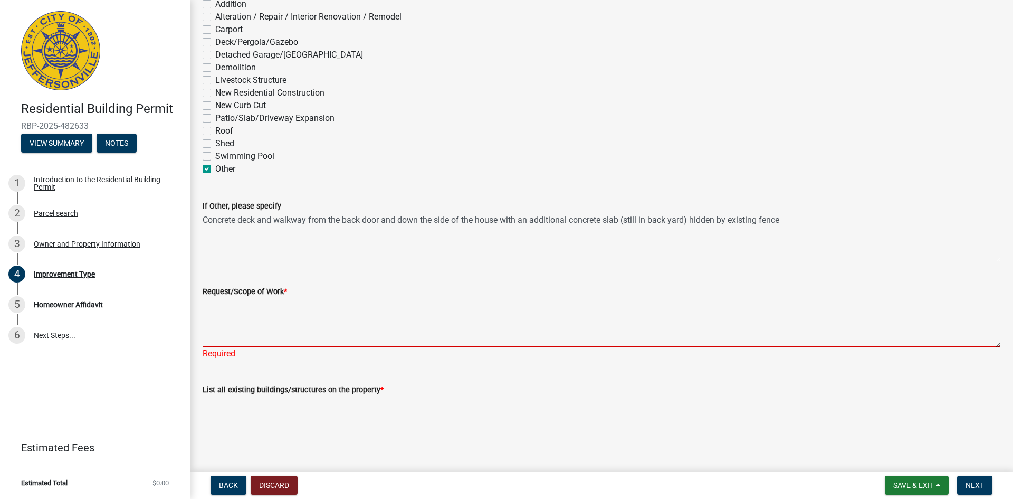
click at [235, 330] on textarea "Request/Scope of Work *" at bounding box center [602, 323] width 798 height 50
paste textarea "Concrete deck and walkway from the back door and down the side of the house wit…"
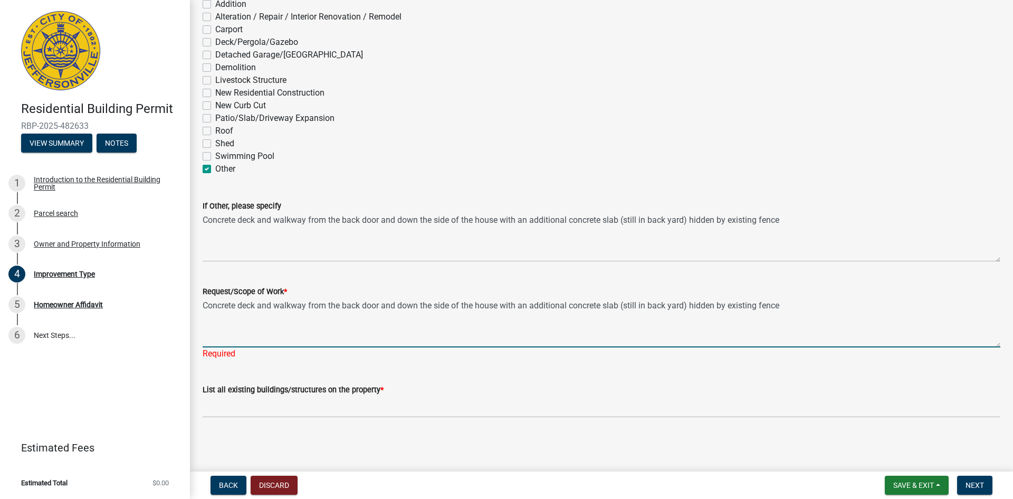
type textarea "Concrete deck and walkway from the back door and down the side of the house wit…"
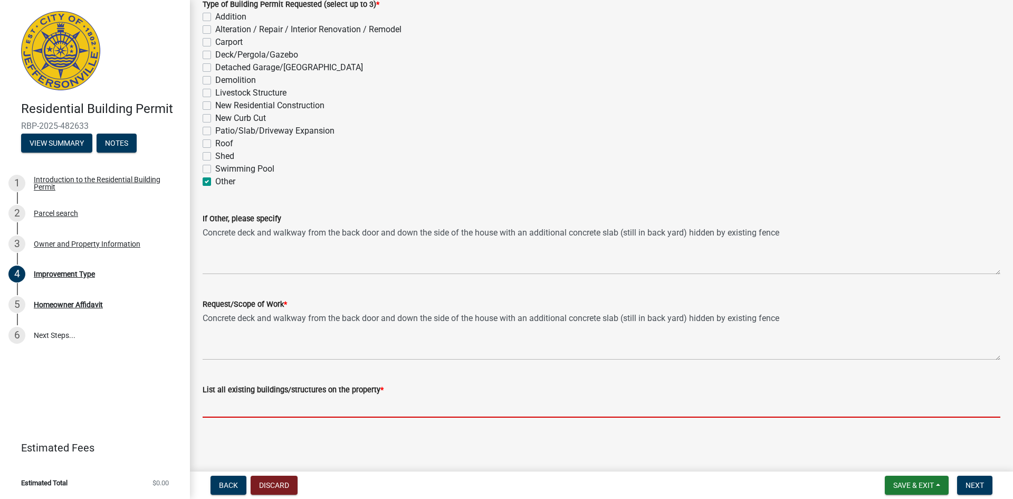
scroll to position [74, 0]
click at [253, 410] on input "List all existing buildings/structures on the property *" at bounding box center [602, 407] width 798 height 22
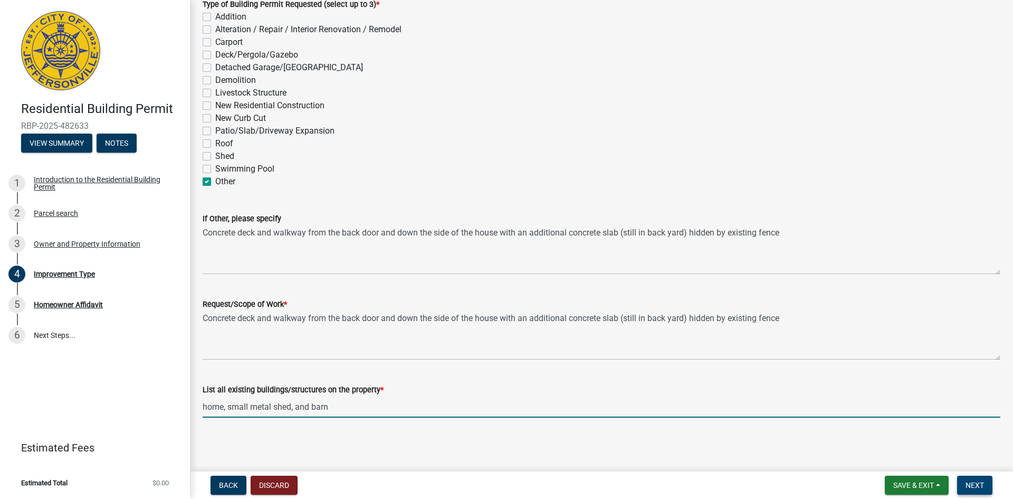
type input "home, small metal shed, and barn"
click at [971, 487] on span "Next" at bounding box center [975, 485] width 18 height 8
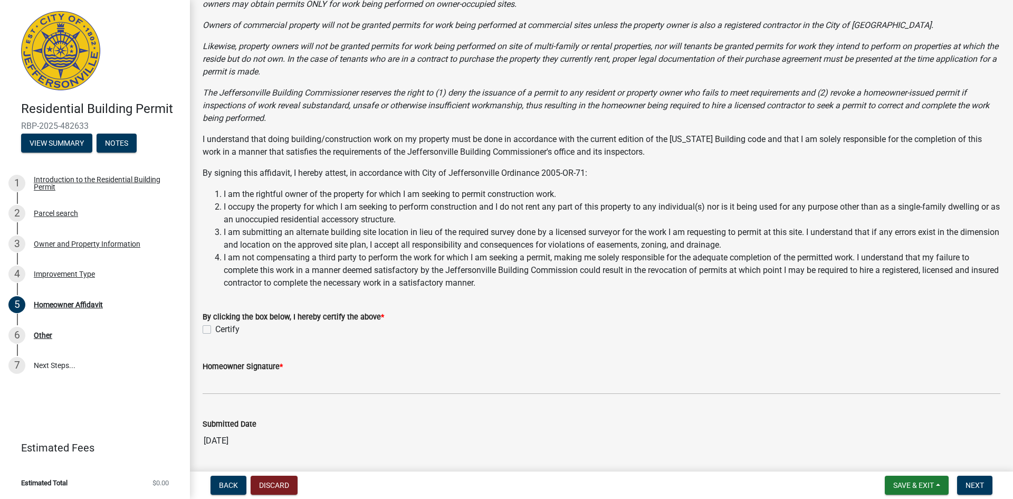
scroll to position [129, 0]
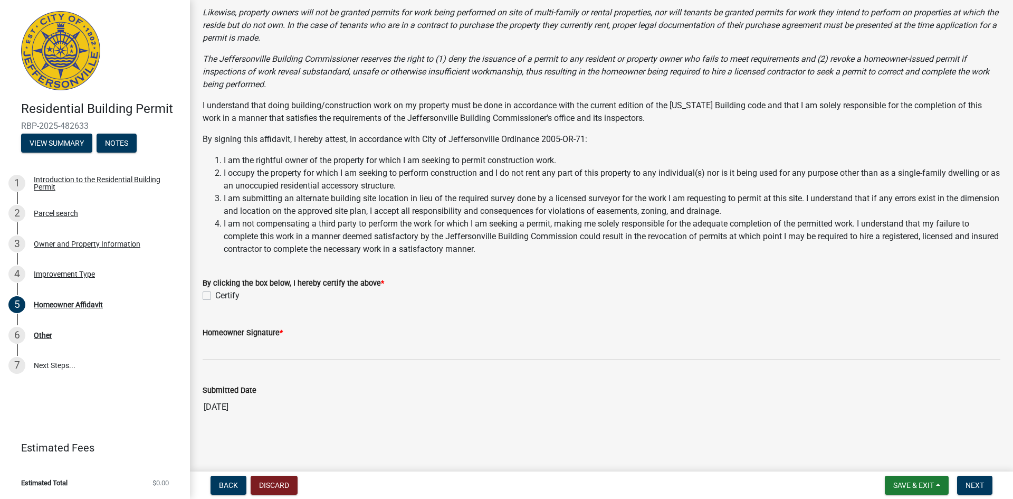
click at [215, 294] on label "Certify" at bounding box center [227, 295] width 24 height 13
click at [215, 294] on input "Certify" at bounding box center [218, 292] width 7 height 7
checkbox input "true"
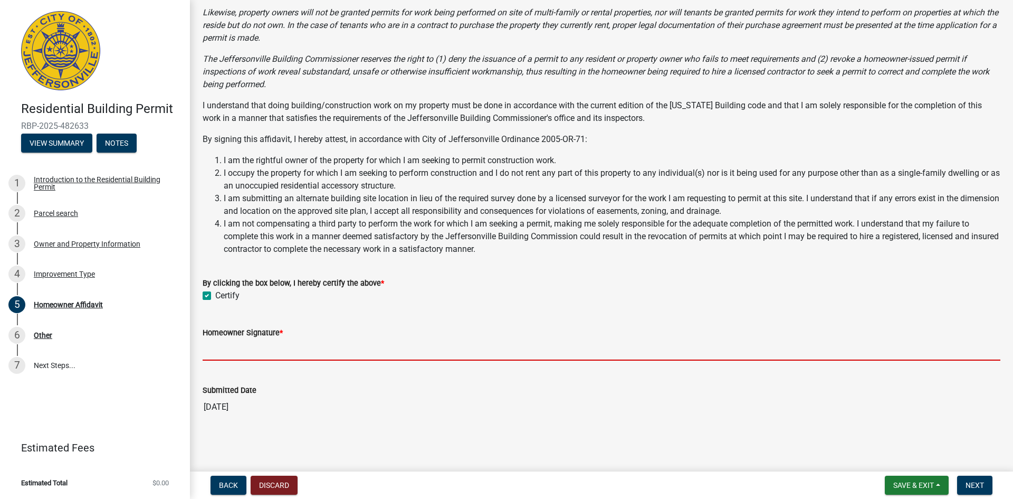
click at [227, 346] on input "Homeowner Signature *" at bounding box center [602, 350] width 798 height 22
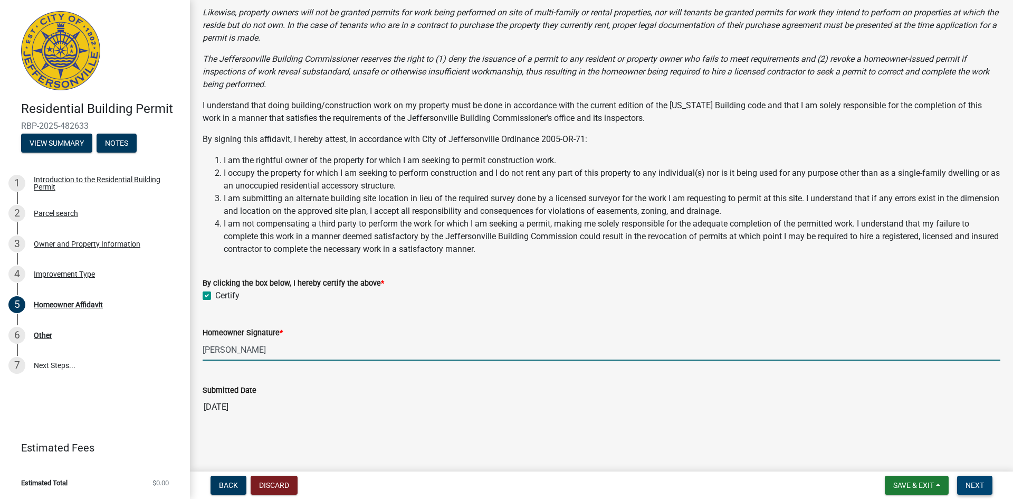
type input "[PERSON_NAME]"
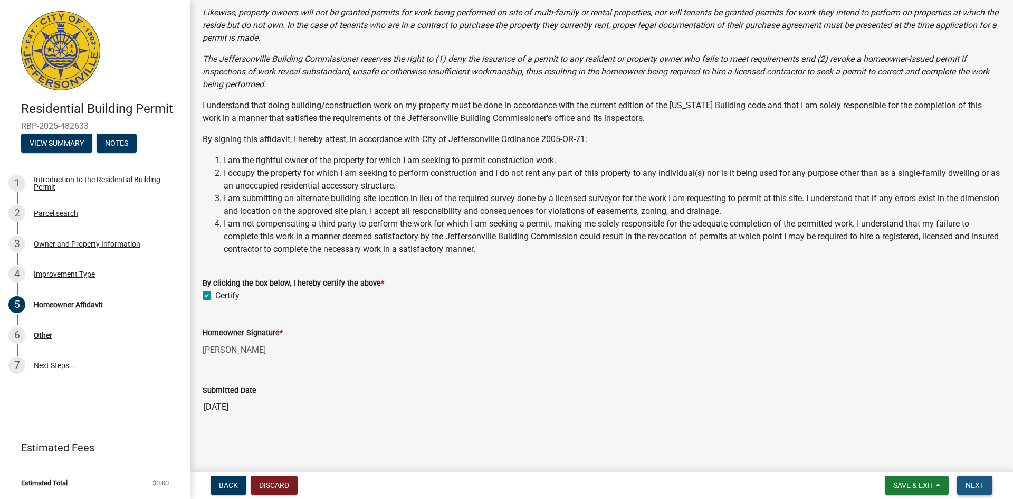
click at [966, 486] on span "Next" at bounding box center [975, 485] width 18 height 8
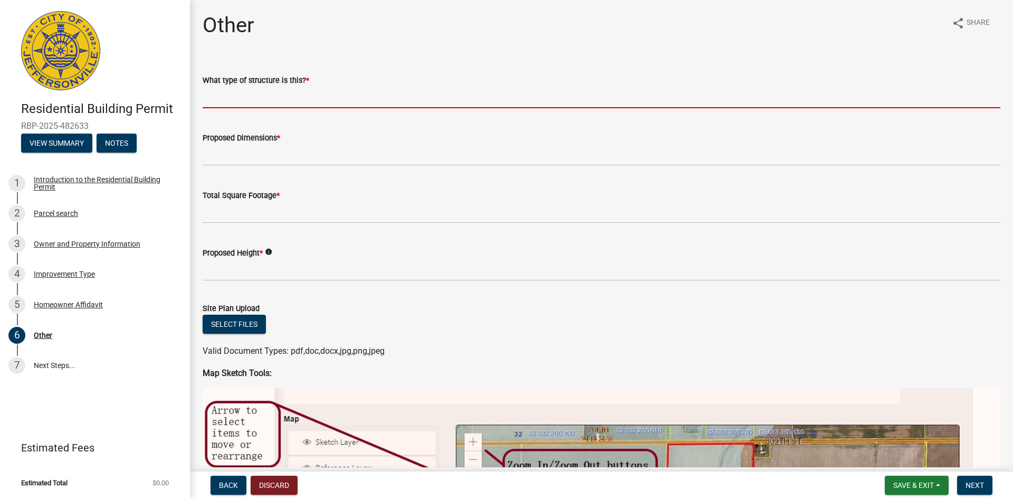
click at [230, 99] on input "What type of structure is this? *" at bounding box center [602, 98] width 798 height 22
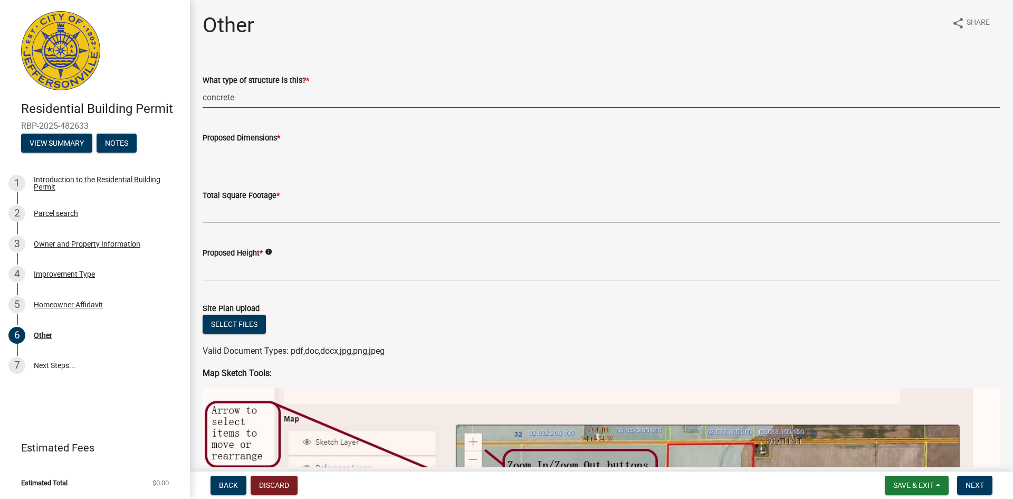
type input "concrete"
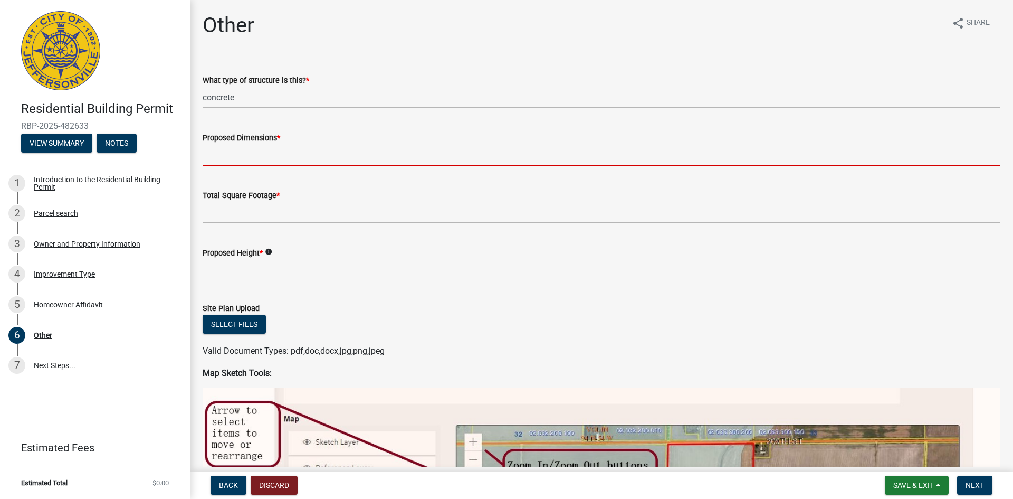
click at [230, 157] on input "Proposed Dimensions *" at bounding box center [602, 155] width 798 height 22
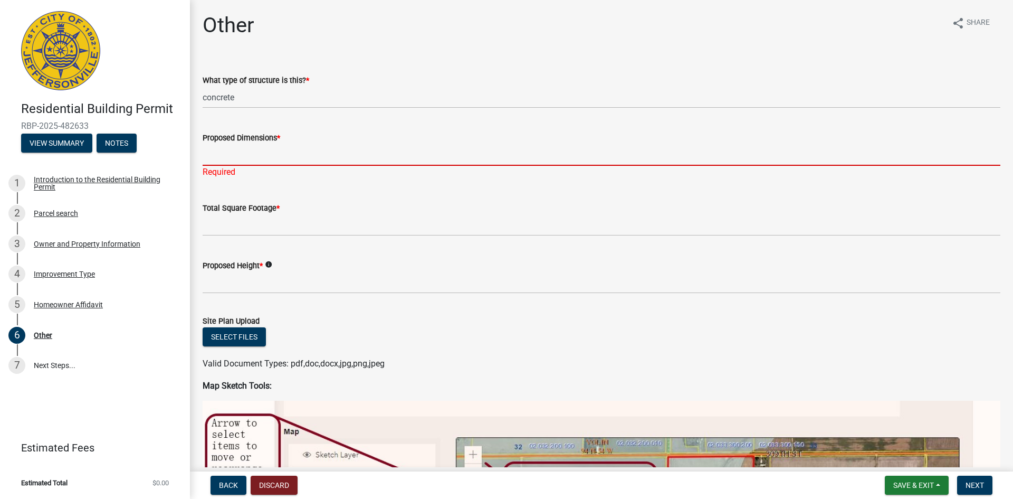
click at [237, 150] on input "Proposed Dimensions *" at bounding box center [602, 155] width 798 height 22
click at [212, 151] on input "Proposed Dimensions *" at bounding box center [602, 155] width 798 height 22
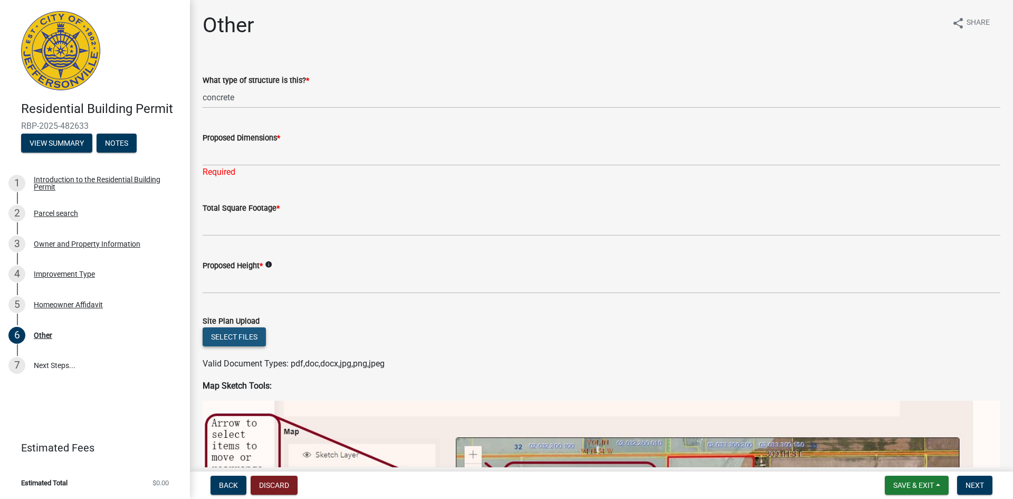
click at [241, 338] on button "Select files" at bounding box center [234, 336] width 63 height 19
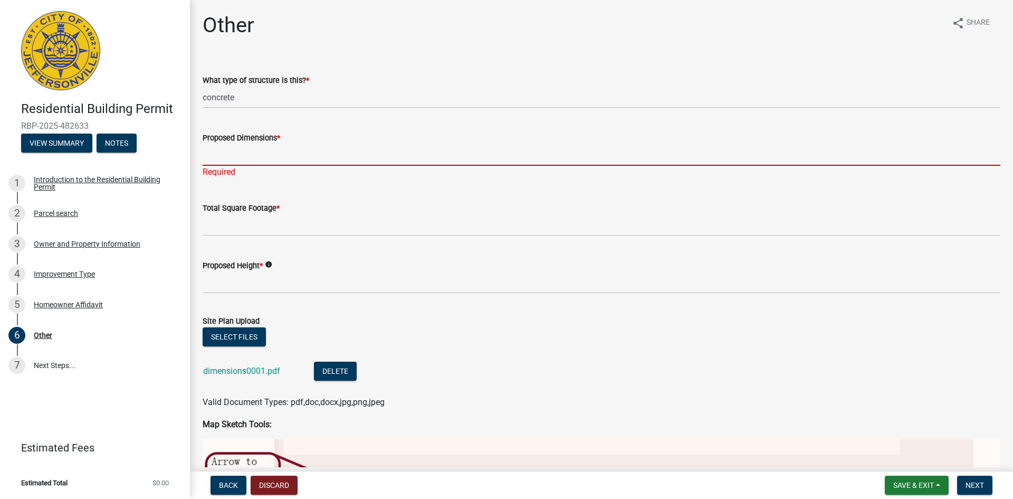
click at [232, 152] on input "Proposed Dimensions *" at bounding box center [602, 155] width 798 height 22
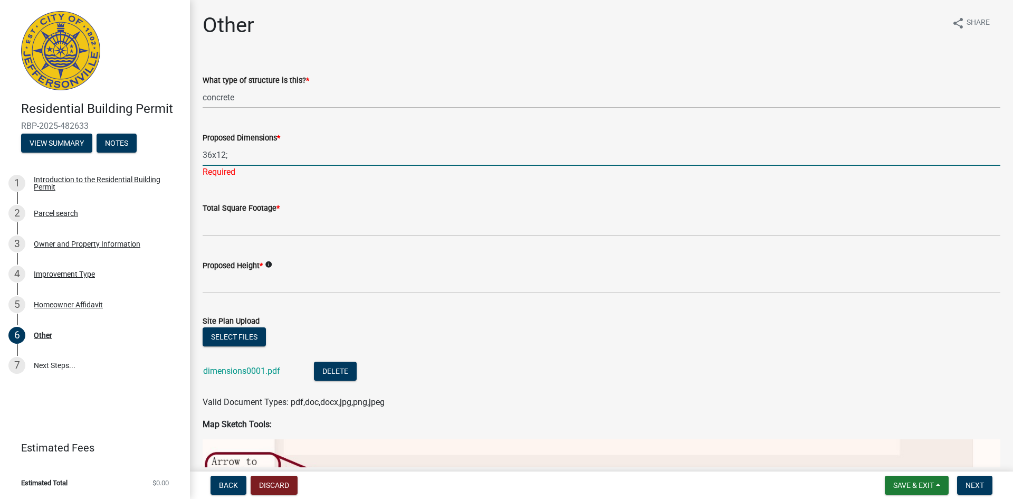
click at [202, 153] on div "Proposed Dimensions * 36x12; Required" at bounding box center [602, 148] width 814 height 62
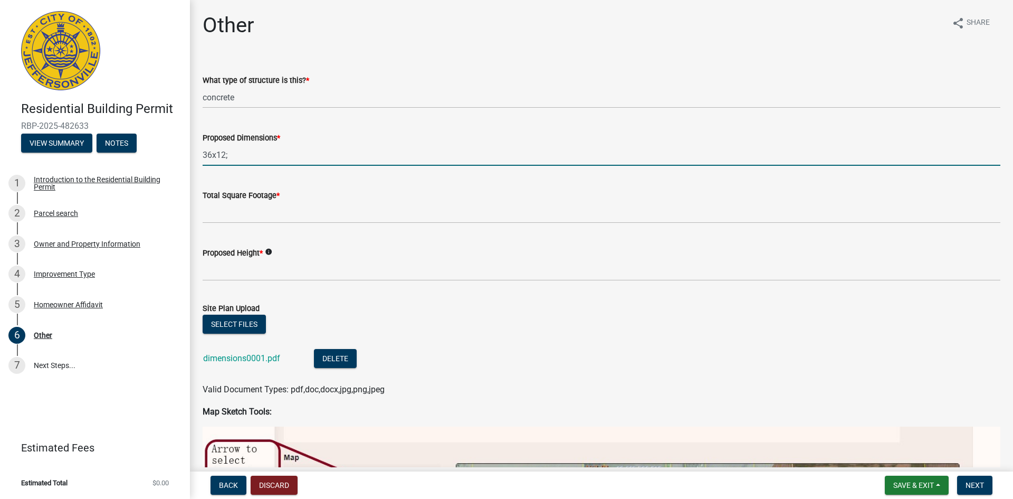
click at [238, 157] on input "36x12;" at bounding box center [602, 155] width 798 height 22
type input "36x12; 4x32; 13x13"
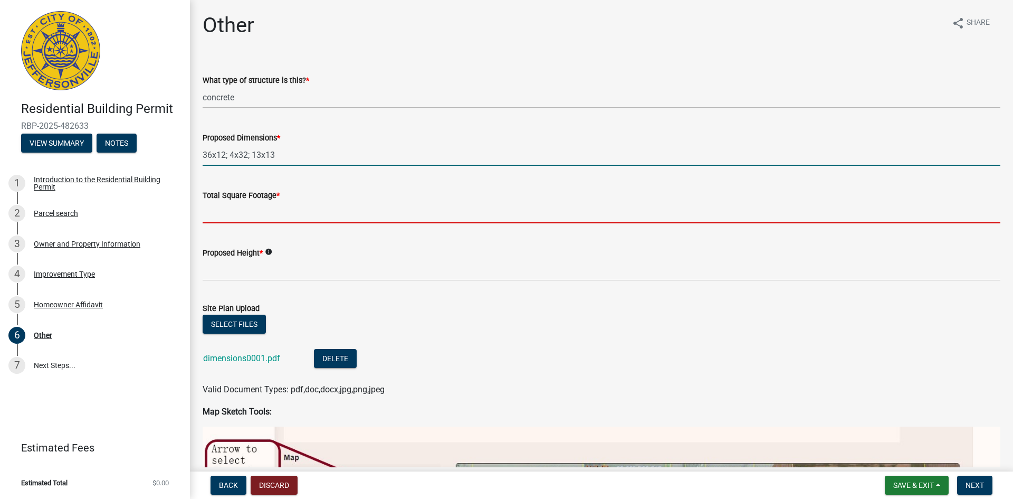
click at [227, 211] on input "Total Square Footage *" at bounding box center [602, 213] width 798 height 22
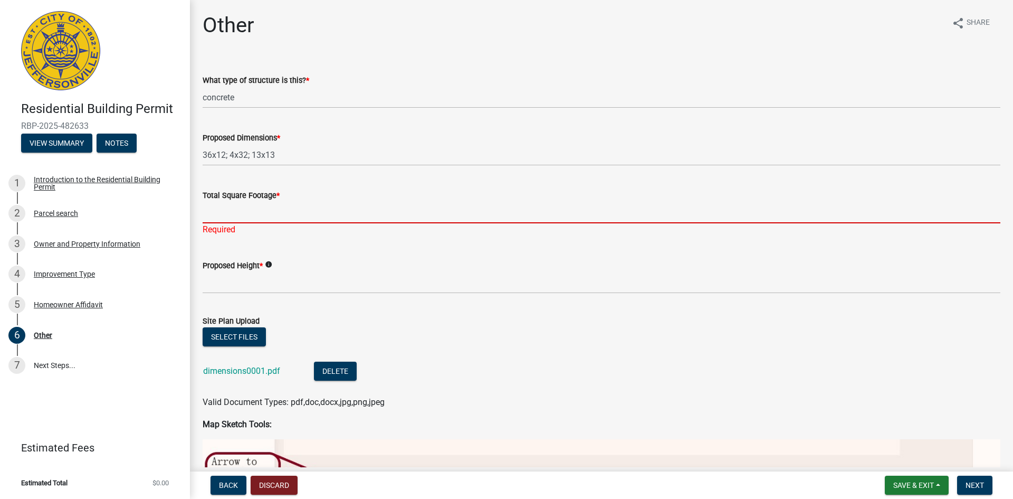
click at [249, 217] on input "Total Square Footage *" at bounding box center [602, 213] width 798 height 22
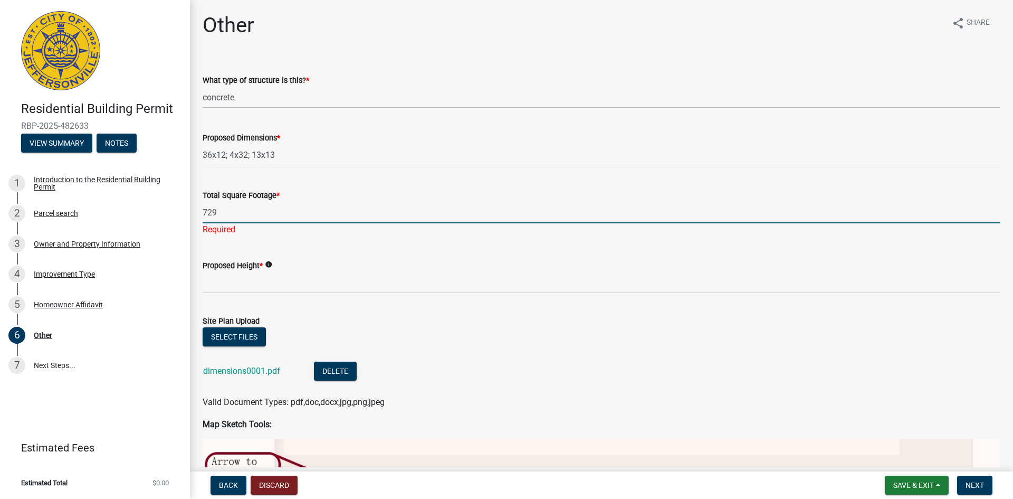
type input "729"
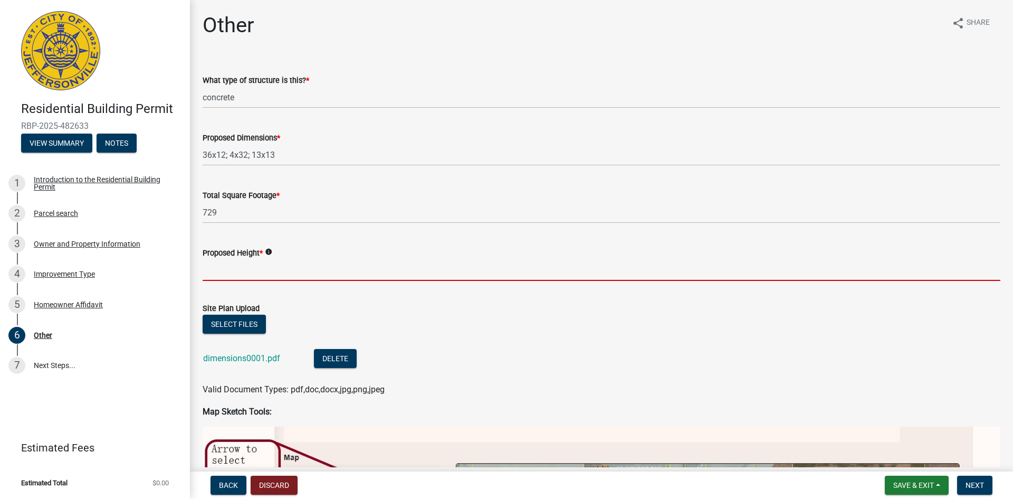
click at [234, 287] on wm-data-entity-input "Proposed Height * info" at bounding box center [602, 261] width 798 height 58
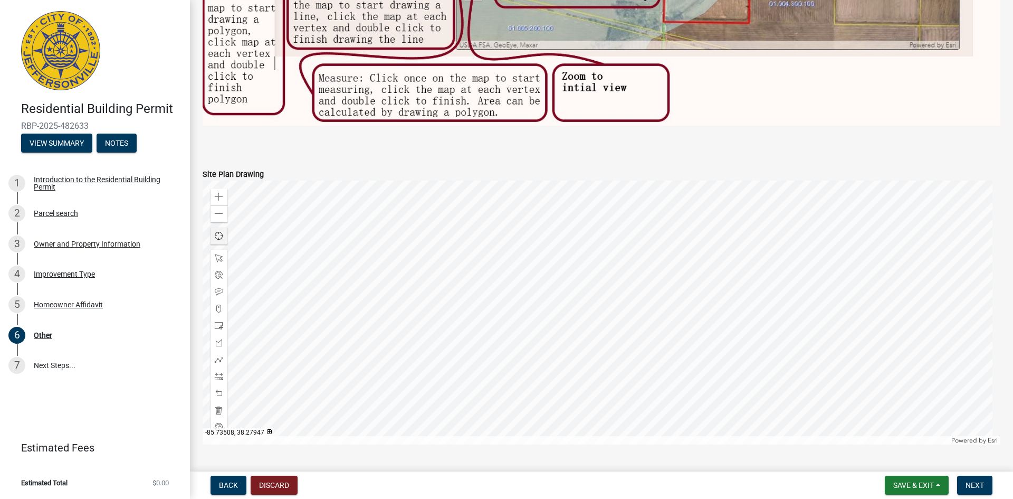
scroll to position [686, 0]
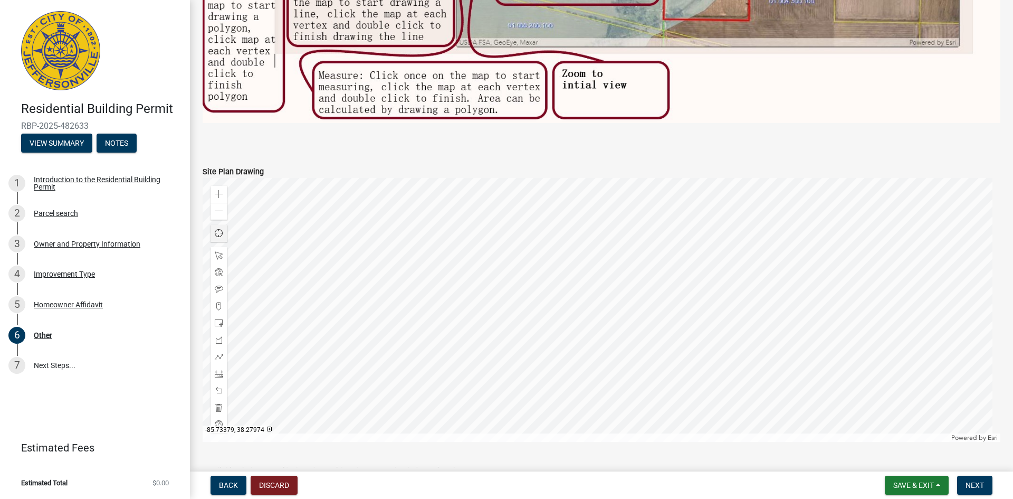
type input "6 inches"
click at [583, 292] on div at bounding box center [602, 310] width 798 height 264
click at [586, 292] on div at bounding box center [602, 310] width 798 height 264
click at [442, 335] on div at bounding box center [602, 310] width 798 height 264
click at [585, 278] on div at bounding box center [602, 310] width 798 height 264
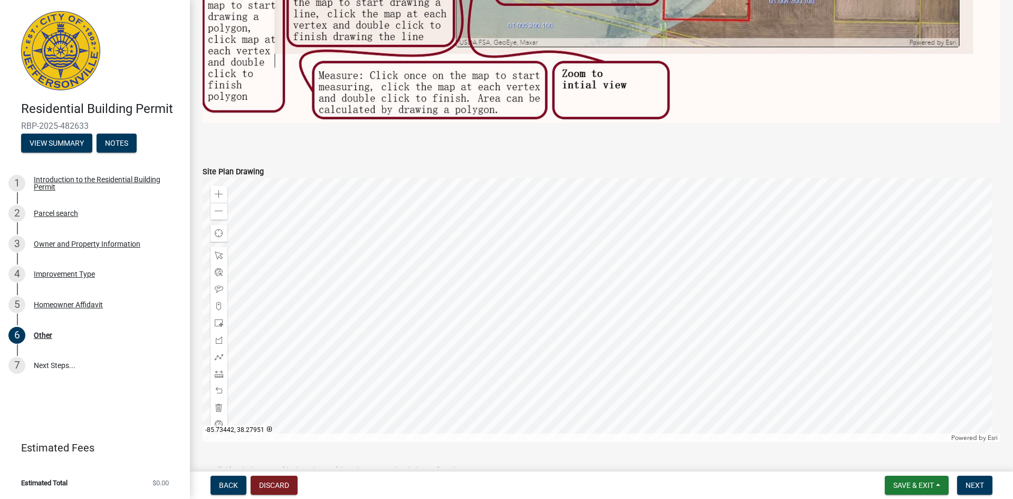
click at [553, 485] on div "Back Discard Save & Exit Save Save & Exit Next" at bounding box center [601, 485] width 807 height 19
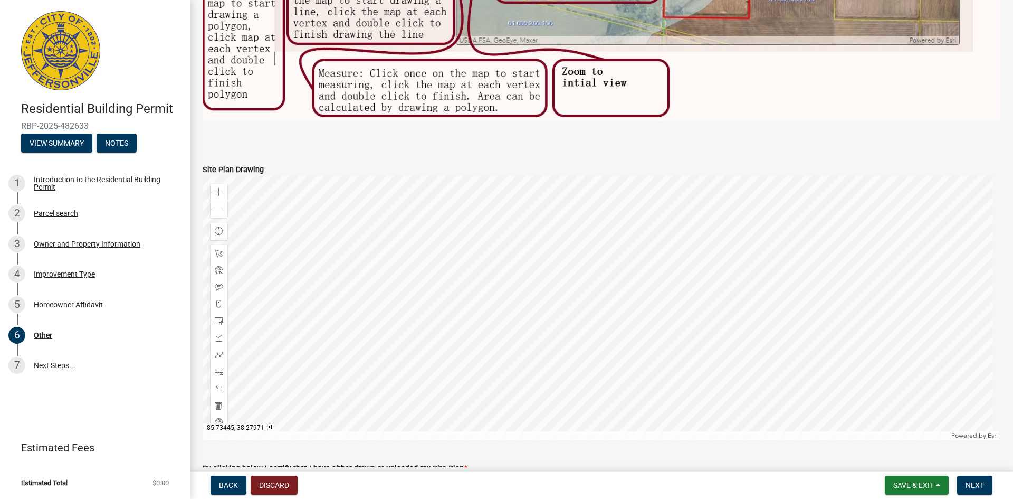
scroll to position [679, 0]
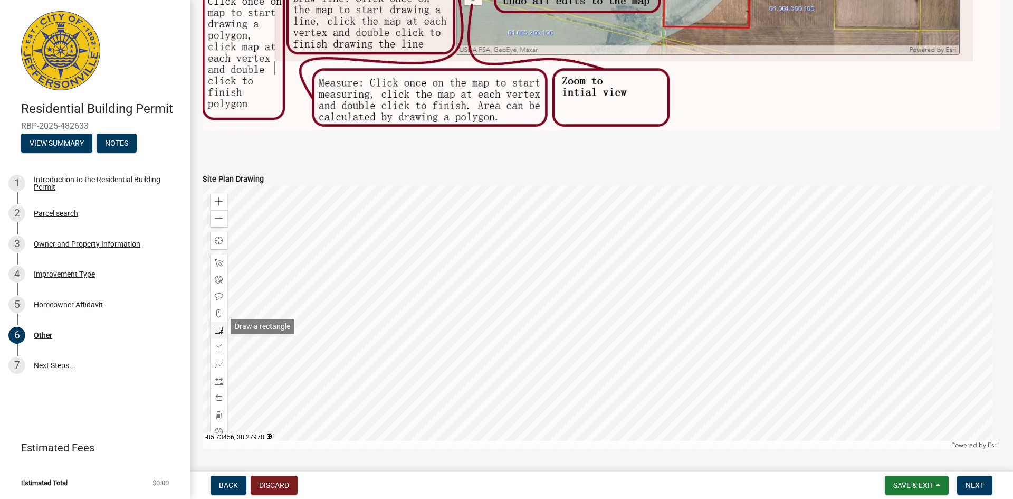
click at [221, 326] on span at bounding box center [219, 330] width 8 height 8
click at [570, 271] on div at bounding box center [602, 317] width 798 height 264
click at [576, 279] on div at bounding box center [602, 317] width 798 height 264
click at [568, 274] on div at bounding box center [602, 317] width 798 height 264
click at [220, 411] on span at bounding box center [219, 415] width 8 height 8
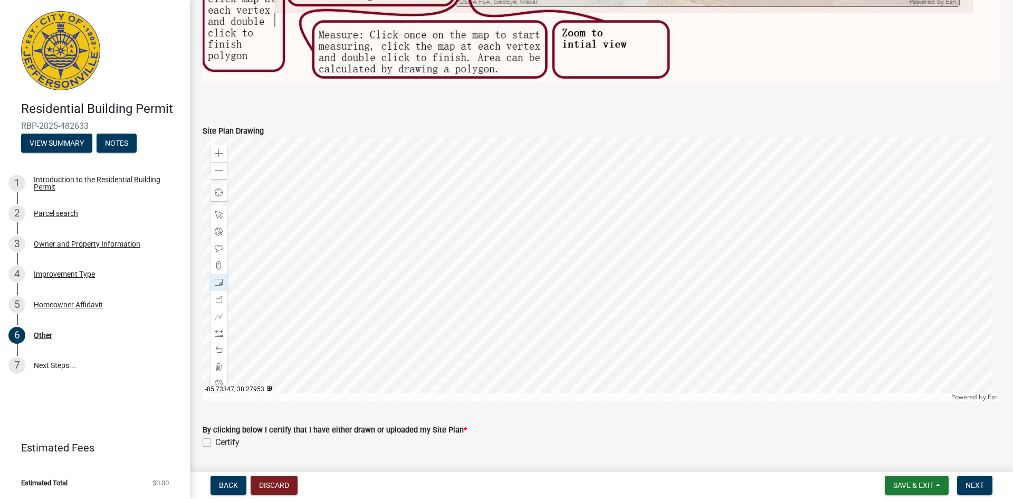
scroll to position [837, 0]
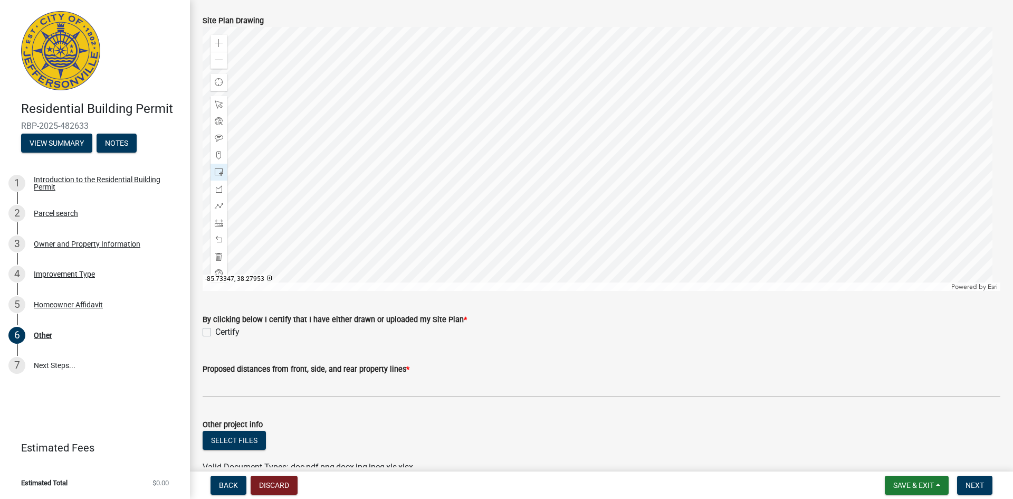
click at [215, 328] on label "Certify" at bounding box center [227, 332] width 24 height 13
click at [215, 328] on input "Certify" at bounding box center [218, 329] width 7 height 7
checkbox input "true"
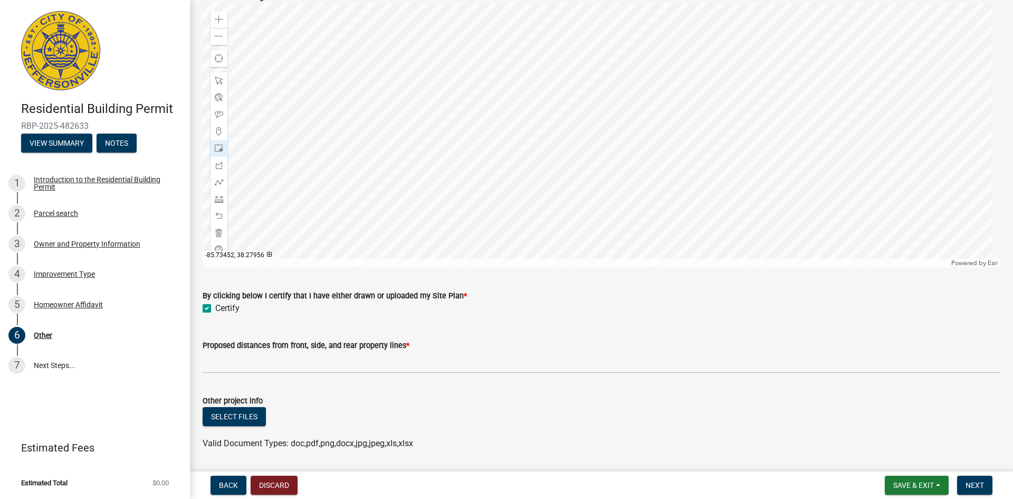
scroll to position [890, 0]
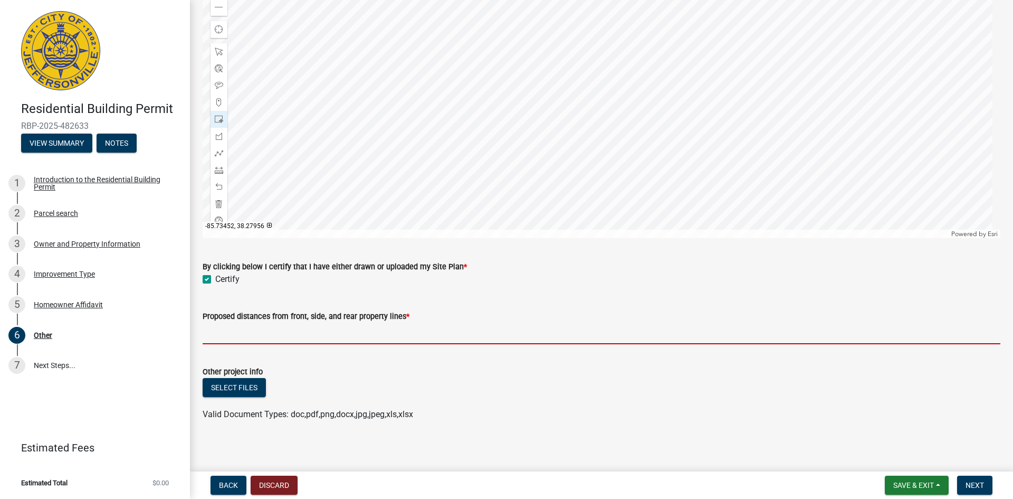
click at [221, 327] on input "Proposed distances from front, side, and rear property lines *" at bounding box center [602, 334] width 798 height 22
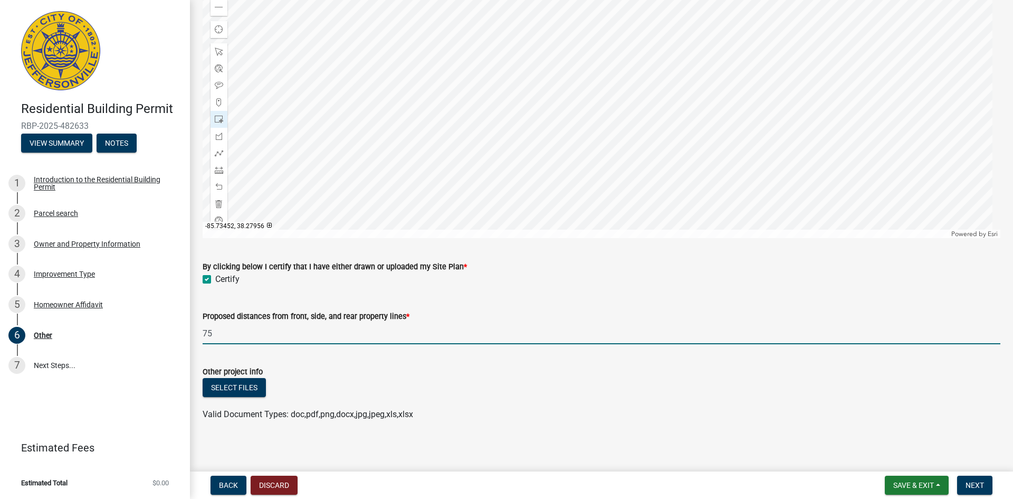
type input "7"
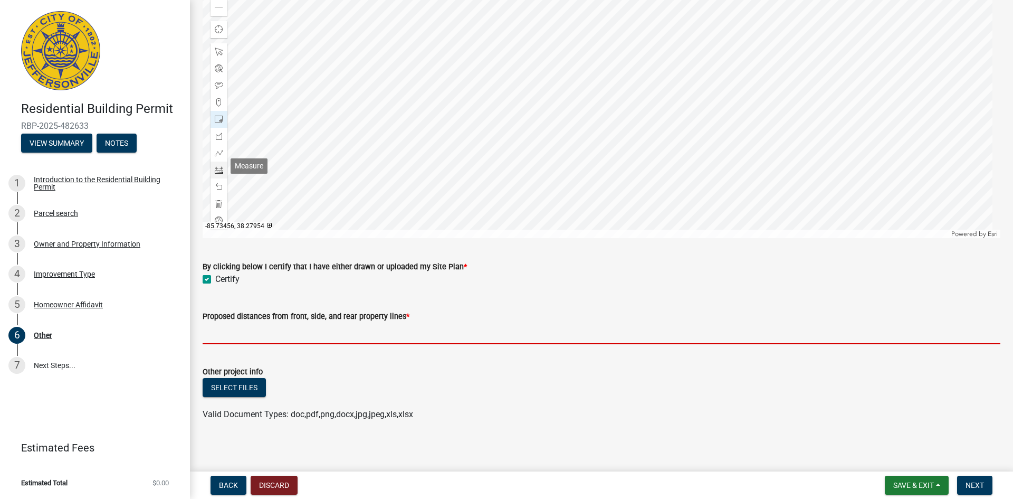
click at [216, 168] on span at bounding box center [219, 170] width 8 height 8
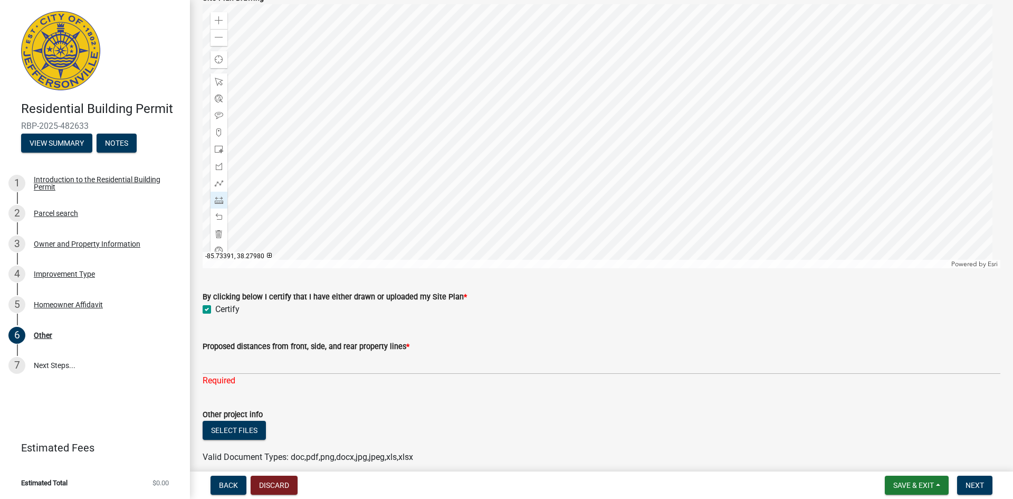
scroll to position [754, 0]
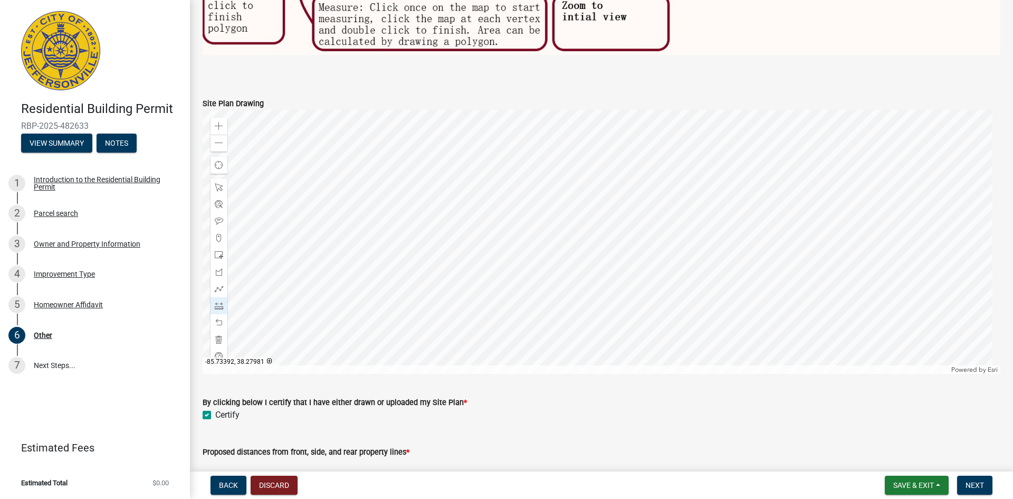
click at [448, 221] on div at bounding box center [602, 242] width 798 height 264
click at [430, 165] on div at bounding box center [602, 242] width 798 height 264
click at [434, 167] on div at bounding box center [602, 242] width 798 height 264
click at [448, 183] on div at bounding box center [602, 242] width 798 height 264
click at [463, 199] on div at bounding box center [602, 242] width 798 height 264
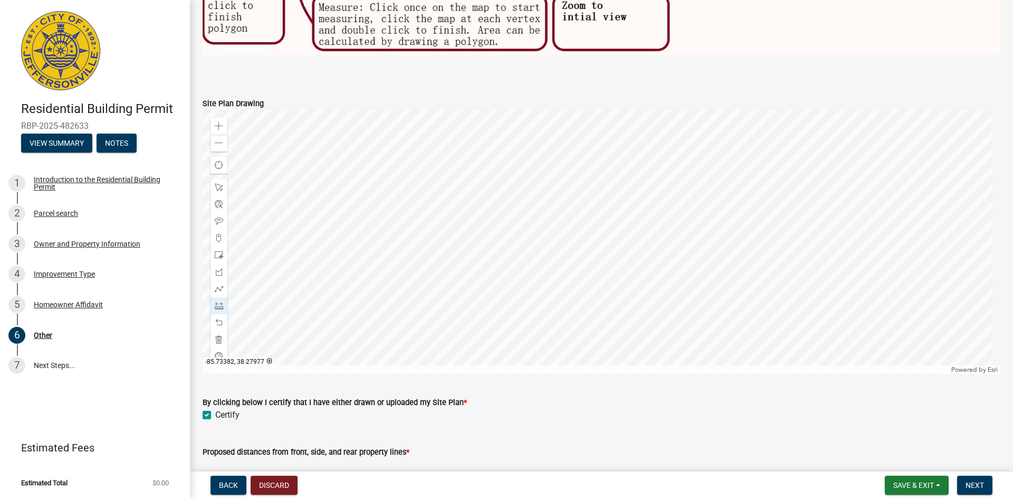
click at [540, 286] on div at bounding box center [602, 242] width 798 height 264
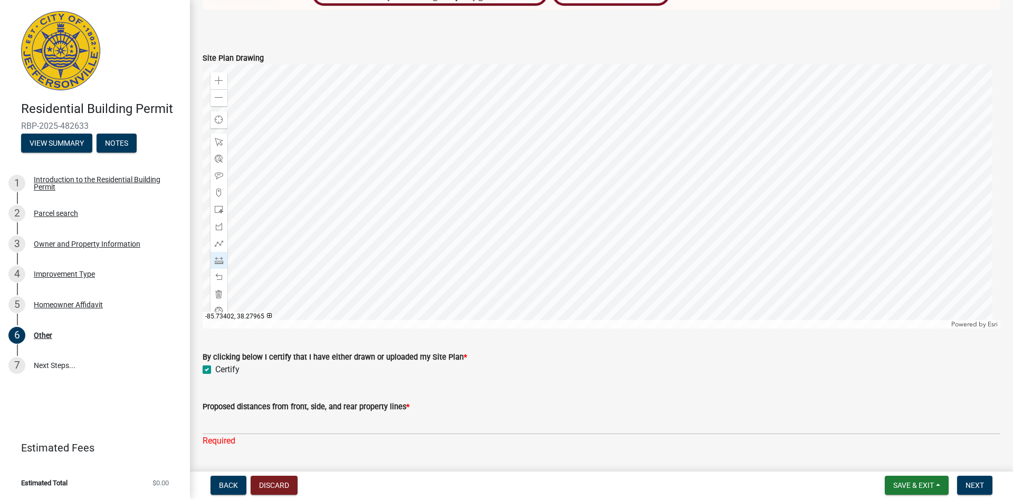
scroll to position [903, 0]
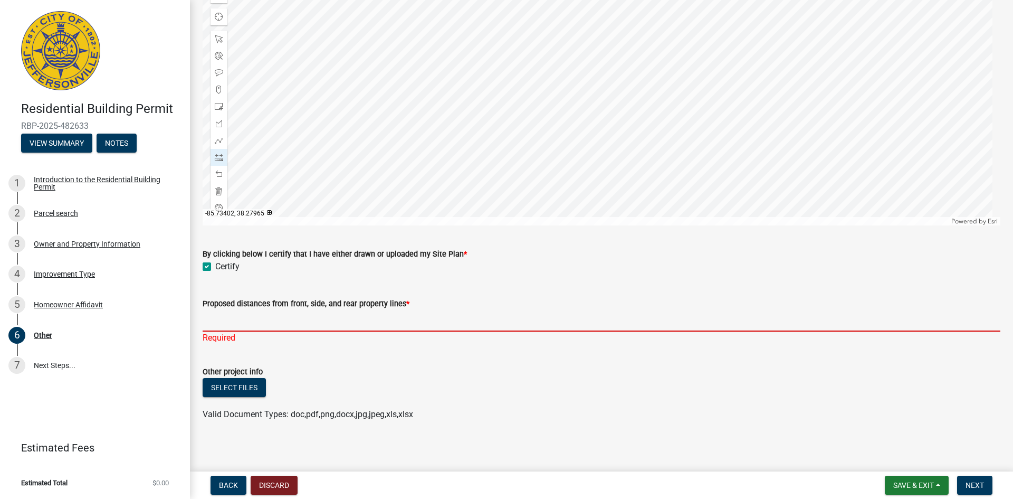
click at [215, 318] on input "Proposed distances from front, side, and rear property lines *" at bounding box center [602, 321] width 798 height 22
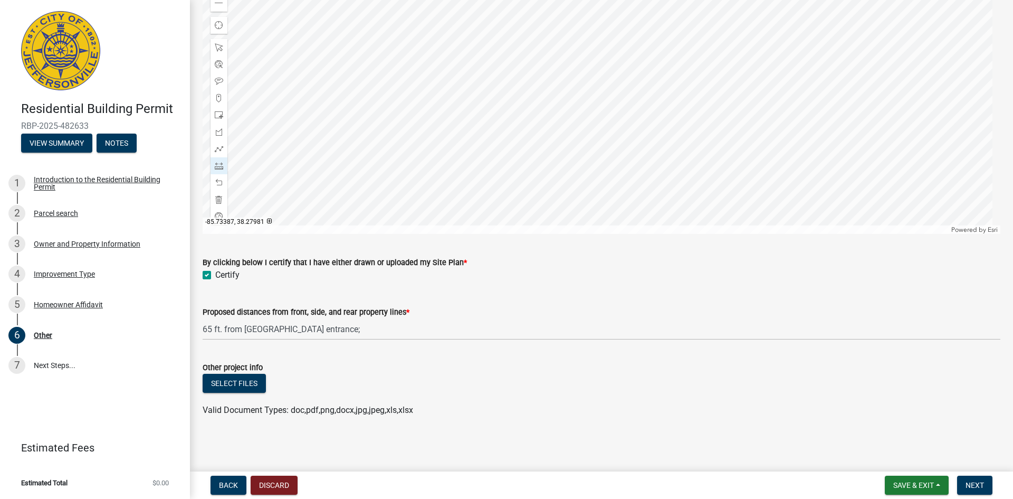
scroll to position [890, 0]
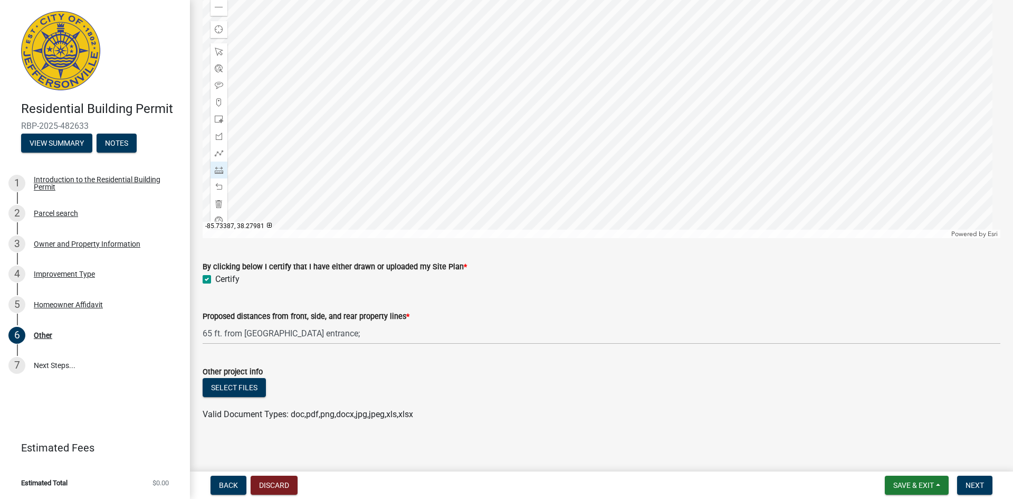
click at [518, 112] on div at bounding box center [602, 106] width 798 height 264
click at [216, 200] on span at bounding box center [219, 204] width 8 height 8
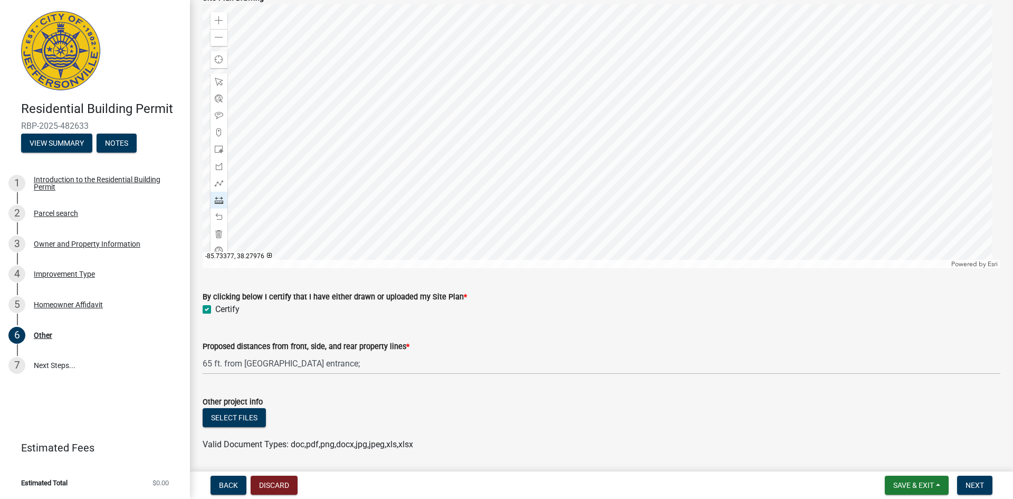
click at [567, 184] on div at bounding box center [602, 136] width 798 height 264
click at [566, 185] on div at bounding box center [602, 136] width 798 height 264
click at [220, 231] on span at bounding box center [219, 234] width 8 height 8
click at [504, 205] on div at bounding box center [602, 136] width 798 height 264
click at [543, 180] on div at bounding box center [602, 136] width 798 height 264
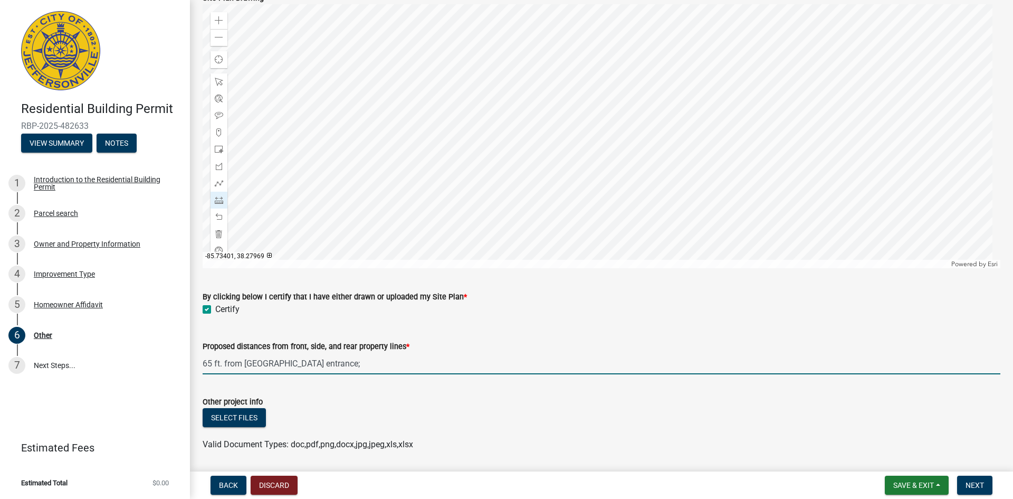
click at [329, 357] on input "65 ft. from [GEOGRAPHIC_DATA] entrance;" at bounding box center [602, 364] width 798 height 22
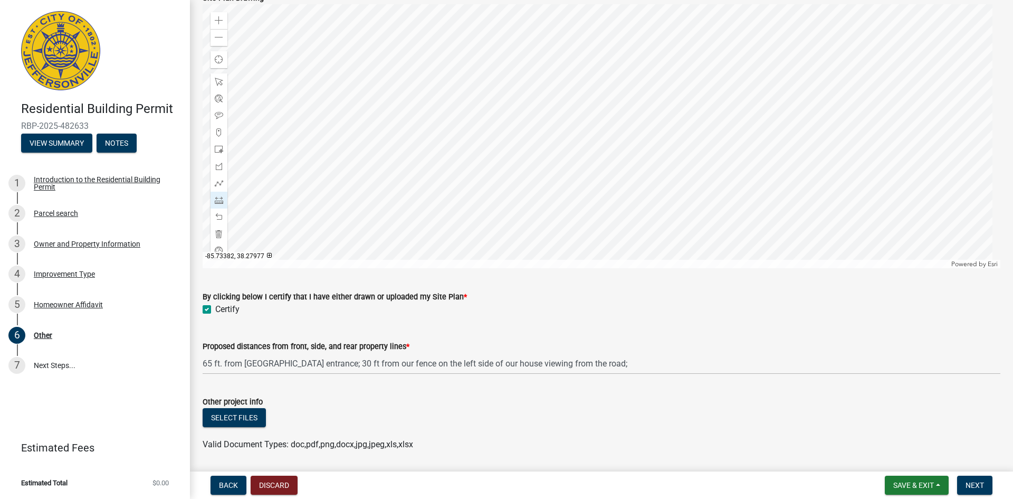
click at [541, 179] on div at bounding box center [602, 136] width 798 height 264
click at [217, 230] on span at bounding box center [219, 234] width 8 height 8
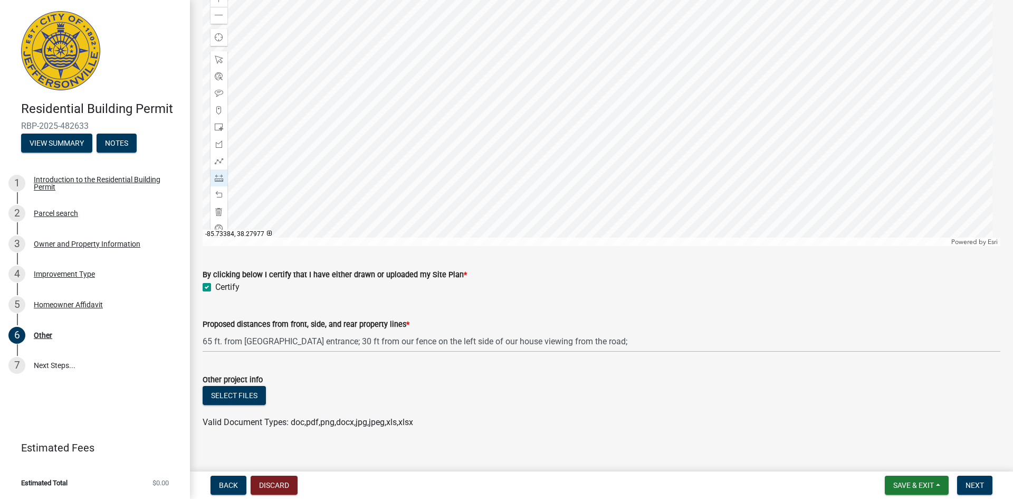
scroll to position [890, 0]
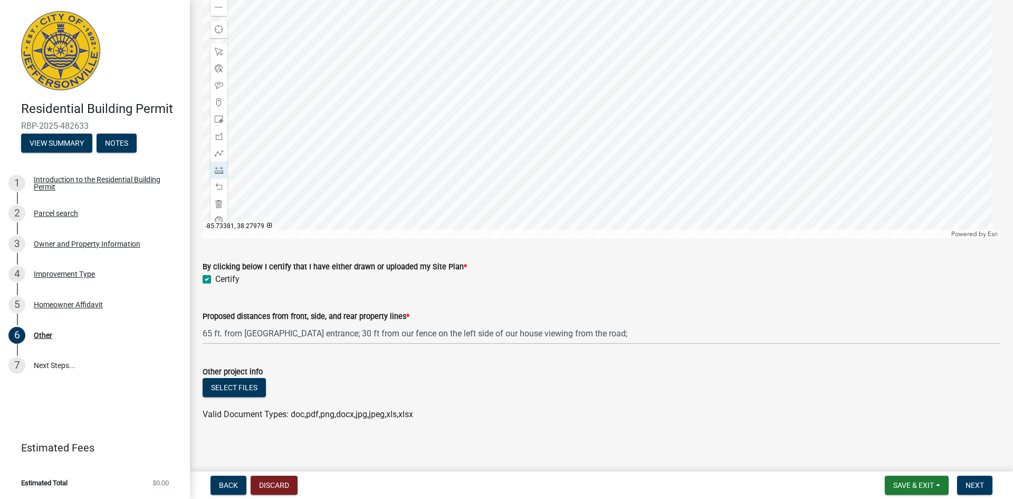
click at [546, 135] on div at bounding box center [602, 106] width 798 height 264
click at [220, 200] on span at bounding box center [219, 204] width 8 height 8
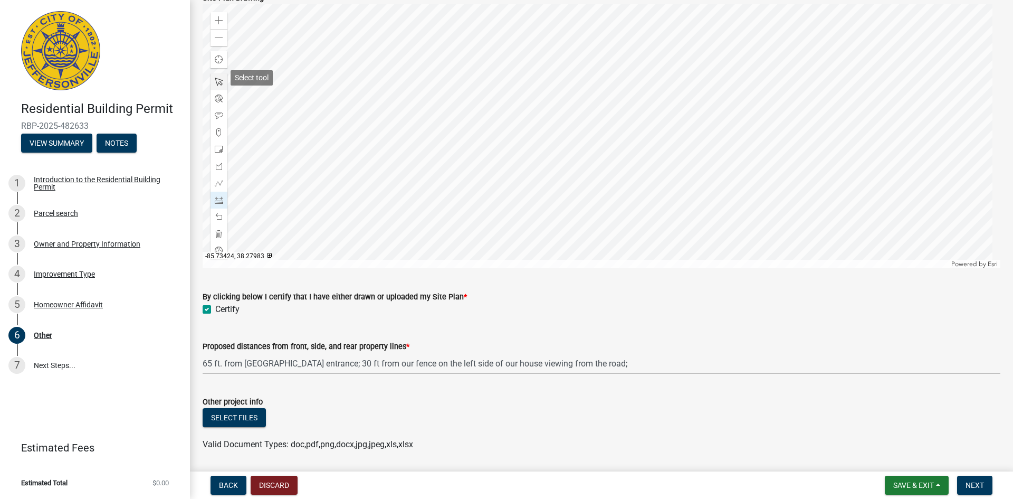
click at [222, 81] on span at bounding box center [219, 82] width 8 height 8
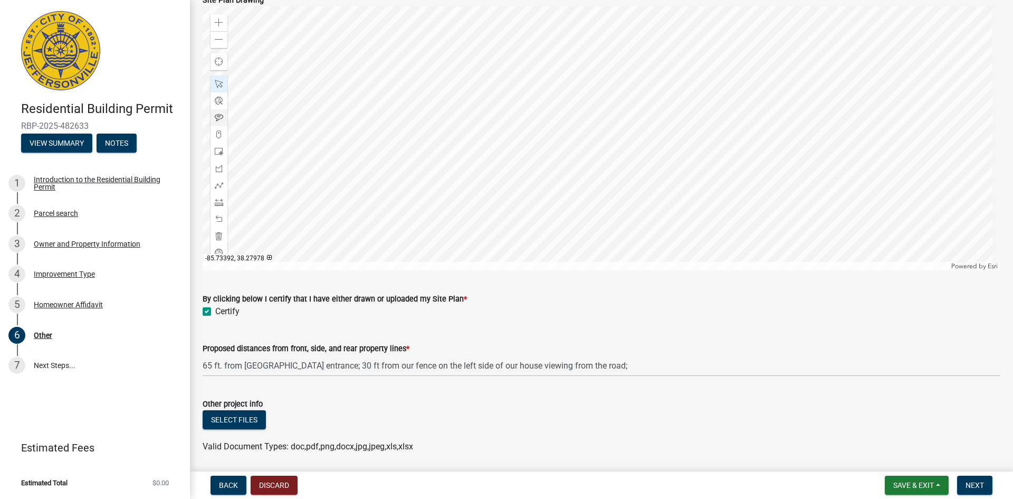
scroll to position [837, 0]
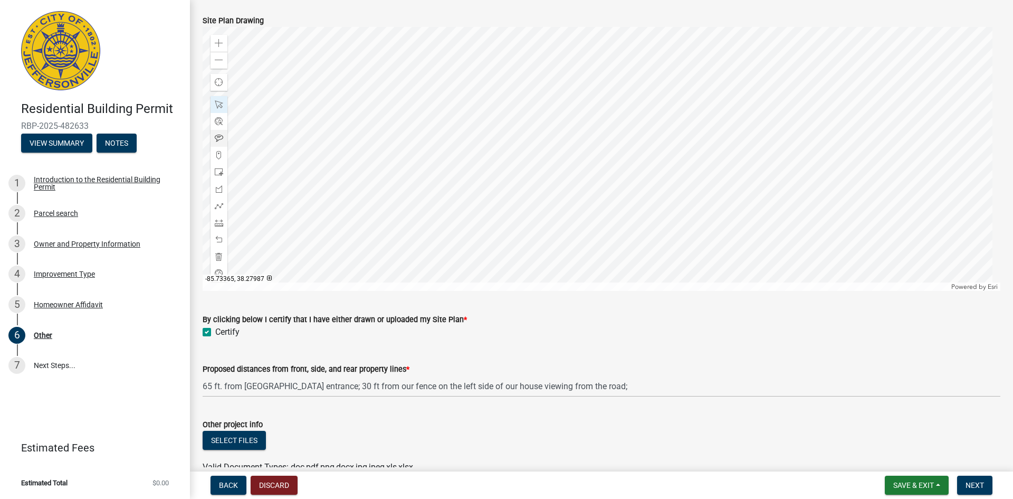
click at [691, 118] on div at bounding box center [602, 159] width 798 height 264
click at [493, 127] on div at bounding box center [602, 159] width 798 height 264
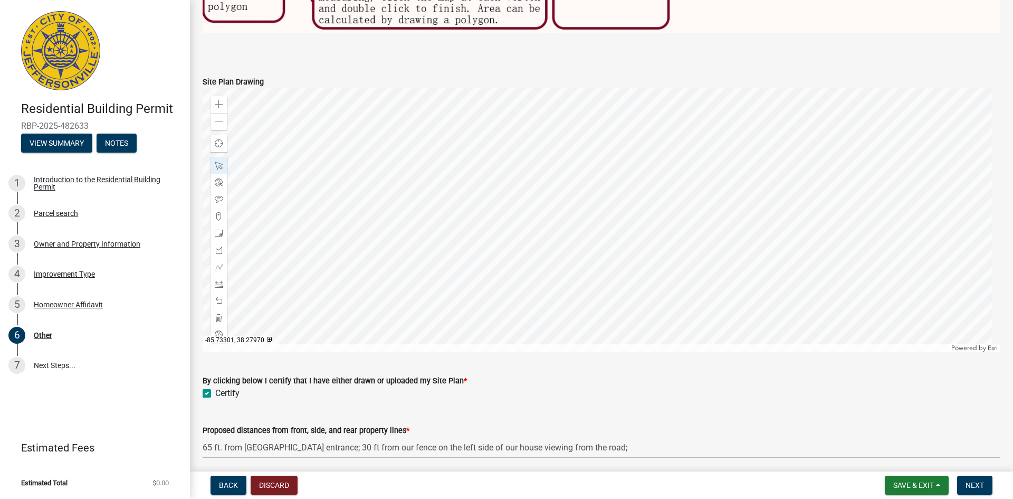
scroll to position [732, 0]
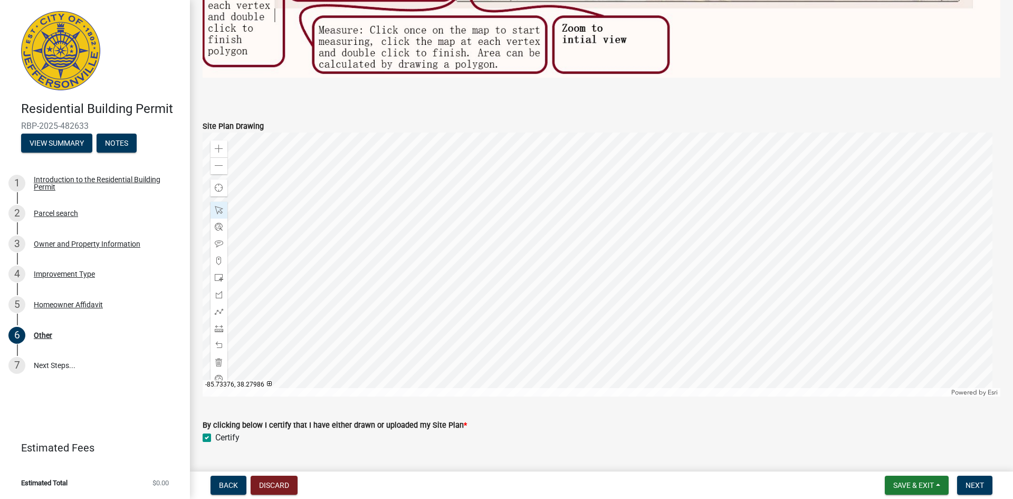
click at [538, 211] on div at bounding box center [602, 264] width 798 height 264
click at [219, 325] on span at bounding box center [219, 328] width 8 height 8
click at [629, 346] on div at bounding box center [602, 264] width 798 height 264
click at [220, 326] on span at bounding box center [219, 328] width 8 height 8
click at [627, 349] on div at bounding box center [602, 264] width 798 height 264
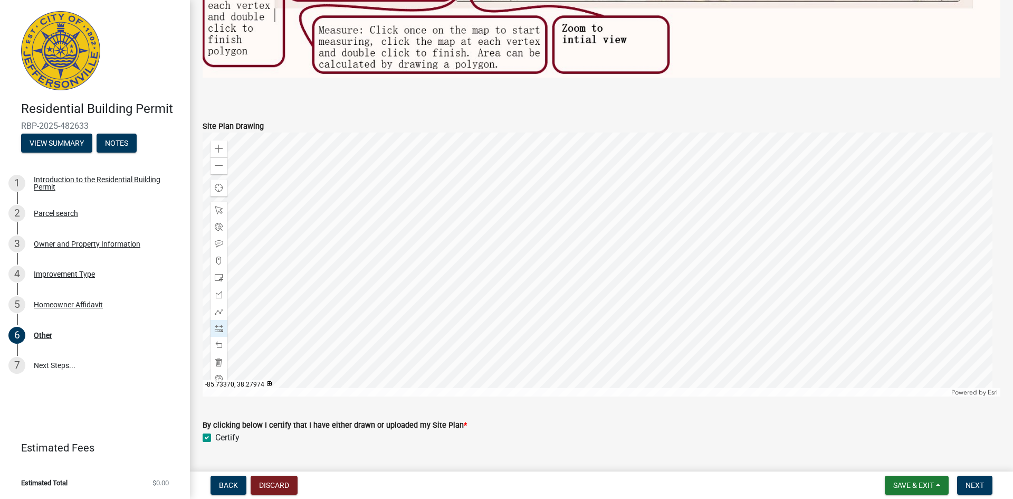
click at [547, 252] on div at bounding box center [602, 264] width 798 height 264
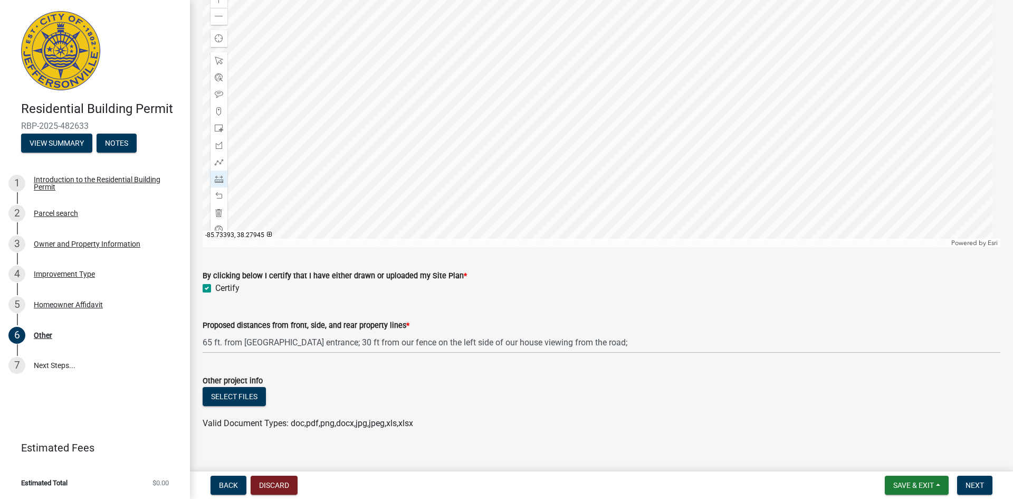
scroll to position [890, 0]
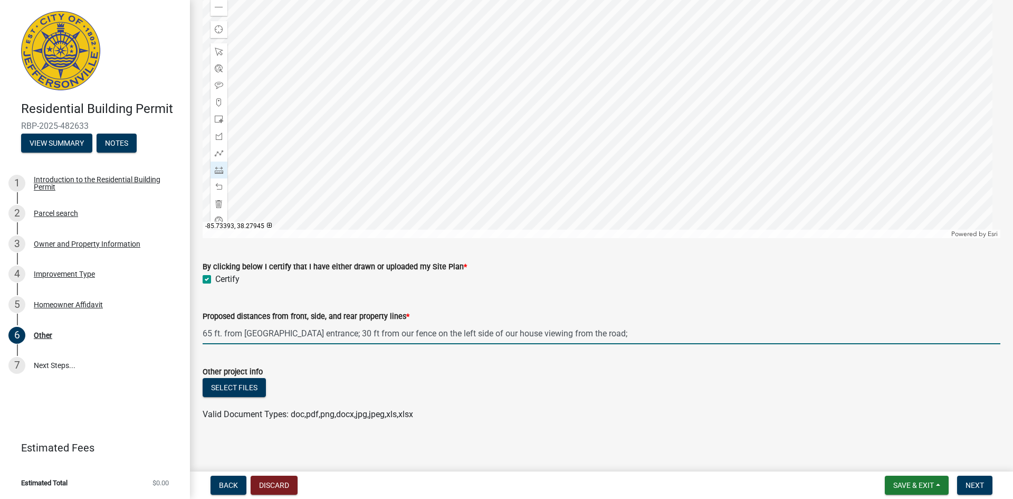
click at [598, 335] on input "65 ft. from [GEOGRAPHIC_DATA] entrance; 30 ft from our fence on the left side o…" at bounding box center [602, 334] width 798 height 22
type input "65 ft. from [GEOGRAPHIC_DATA] entrance; 30 ft from our fence on the left side o…"
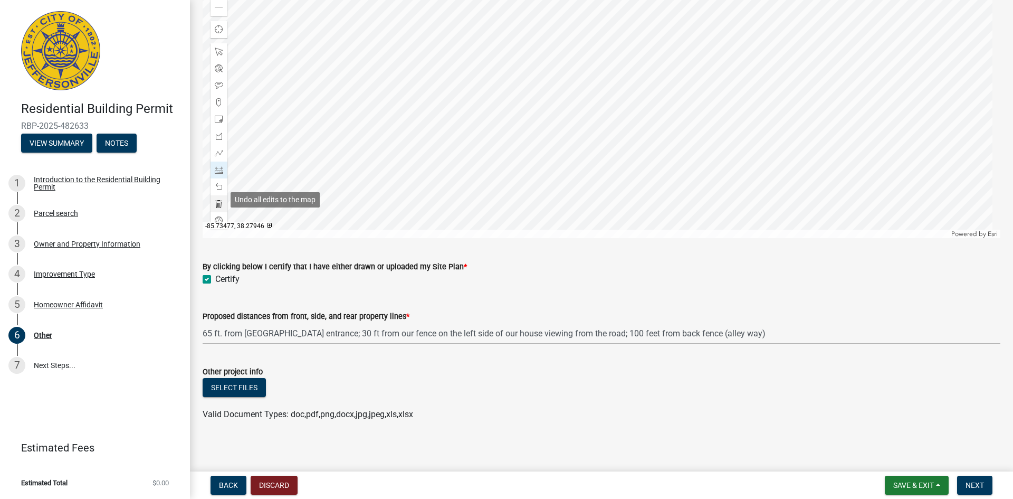
click at [221, 203] on span at bounding box center [219, 204] width 8 height 8
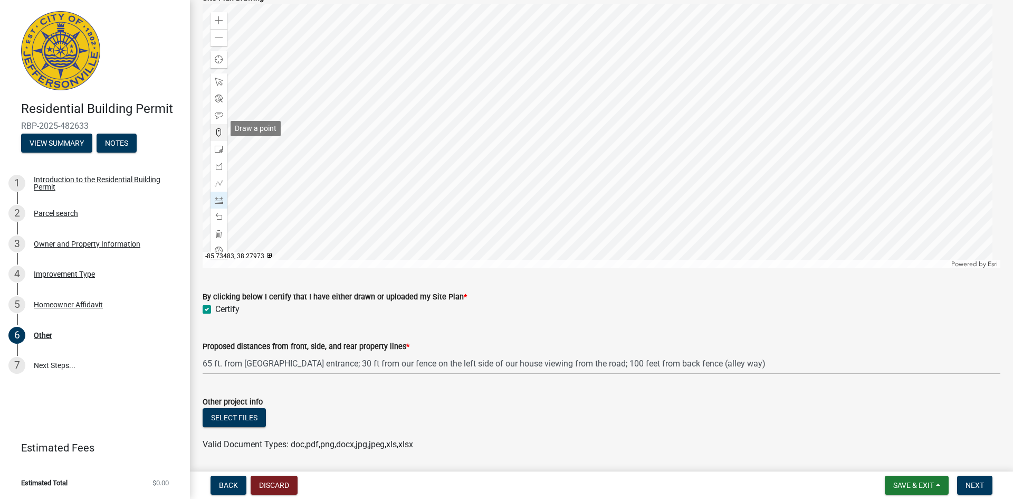
click at [216, 130] on span at bounding box center [219, 132] width 8 height 8
click at [513, 110] on div at bounding box center [602, 136] width 798 height 264
click at [554, 128] on div at bounding box center [602, 136] width 798 height 264
click at [223, 179] on span at bounding box center [219, 183] width 8 height 8
click at [518, 117] on div at bounding box center [602, 136] width 798 height 264
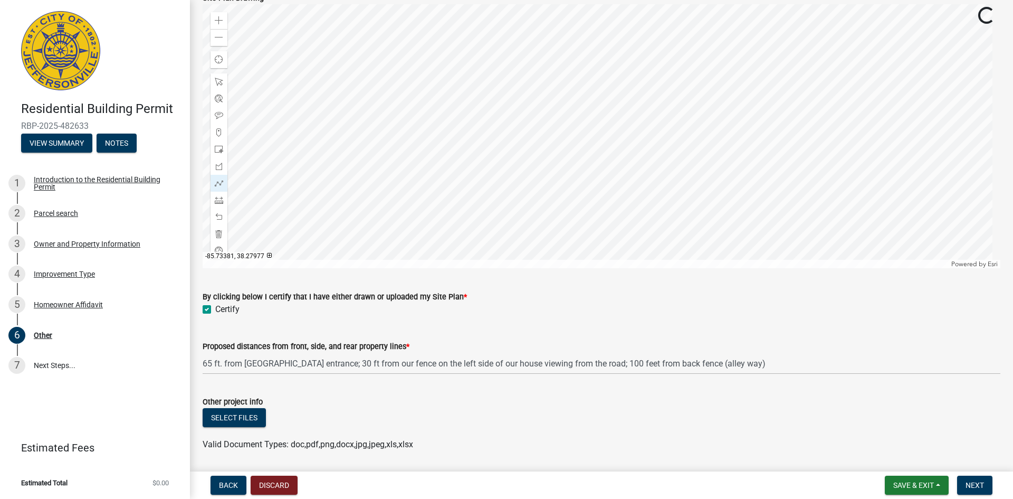
click at [522, 131] on div at bounding box center [602, 136] width 798 height 264
click at [520, 130] on div at bounding box center [602, 136] width 798 height 264
click at [544, 166] on div at bounding box center [602, 136] width 798 height 264
click at [571, 148] on div at bounding box center [602, 136] width 798 height 264
click at [220, 233] on span at bounding box center [219, 234] width 8 height 8
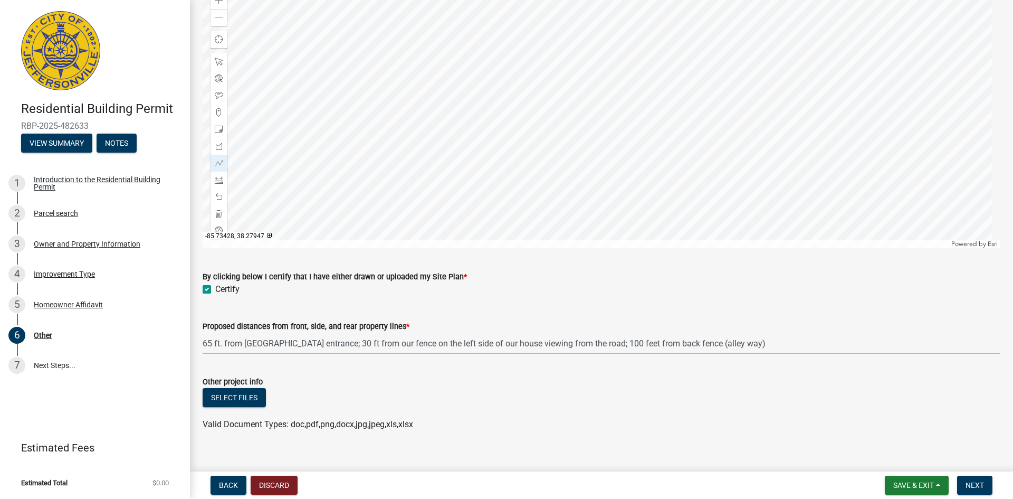
scroll to position [890, 0]
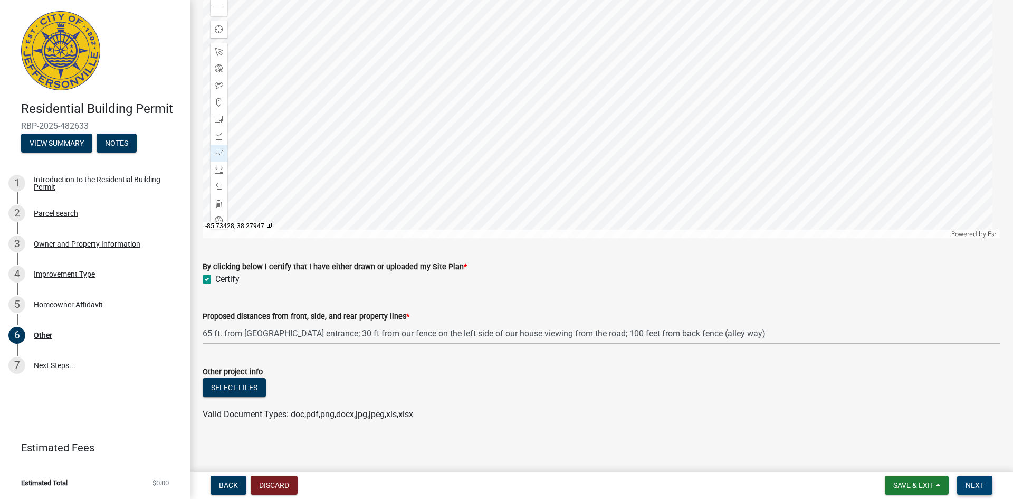
click at [962, 482] on button "Next" at bounding box center [974, 485] width 35 height 19
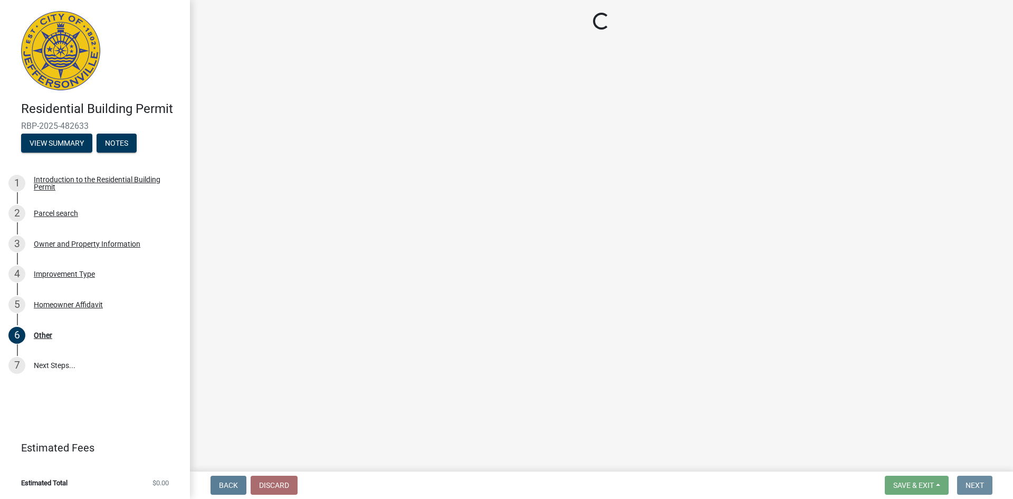
scroll to position [0, 0]
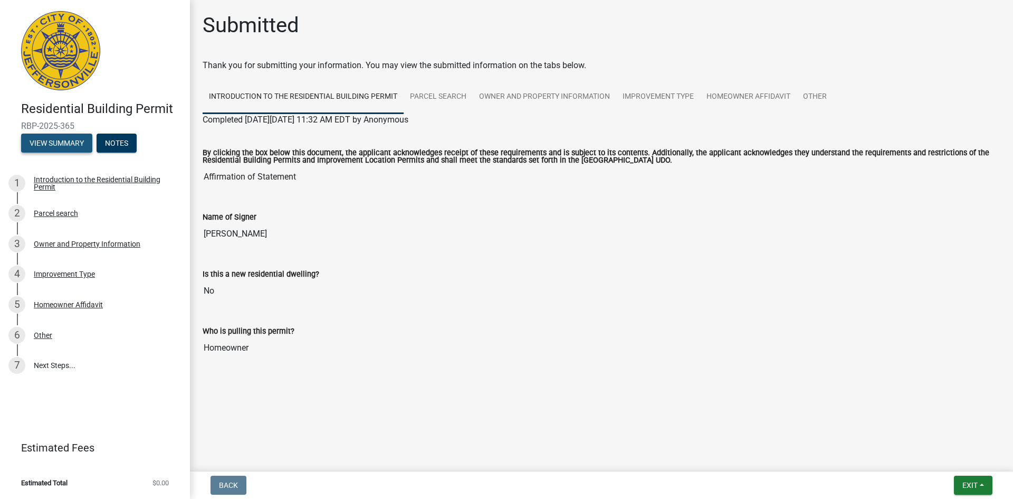
click at [69, 145] on button "View Summary" at bounding box center [56, 143] width 71 height 19
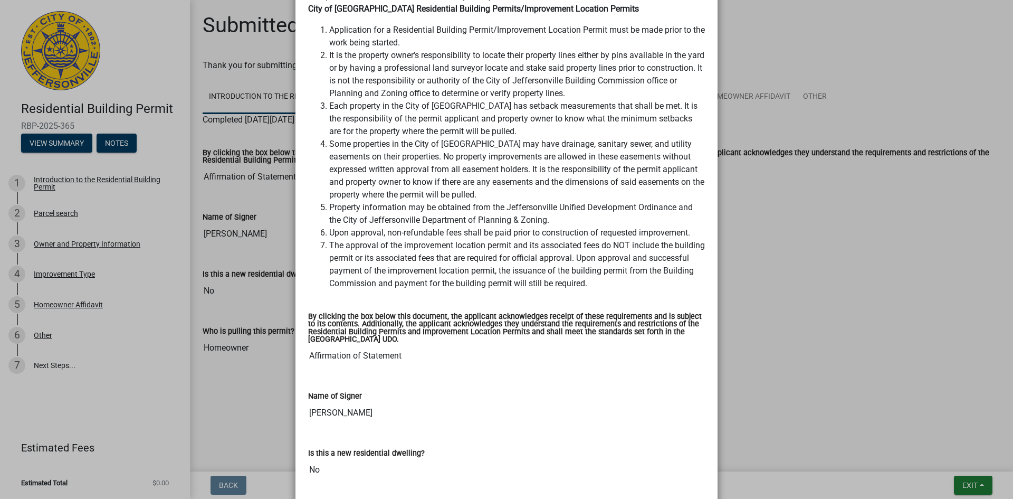
scroll to position [62, 0]
